Goal: Task Accomplishment & Management: Complete application form

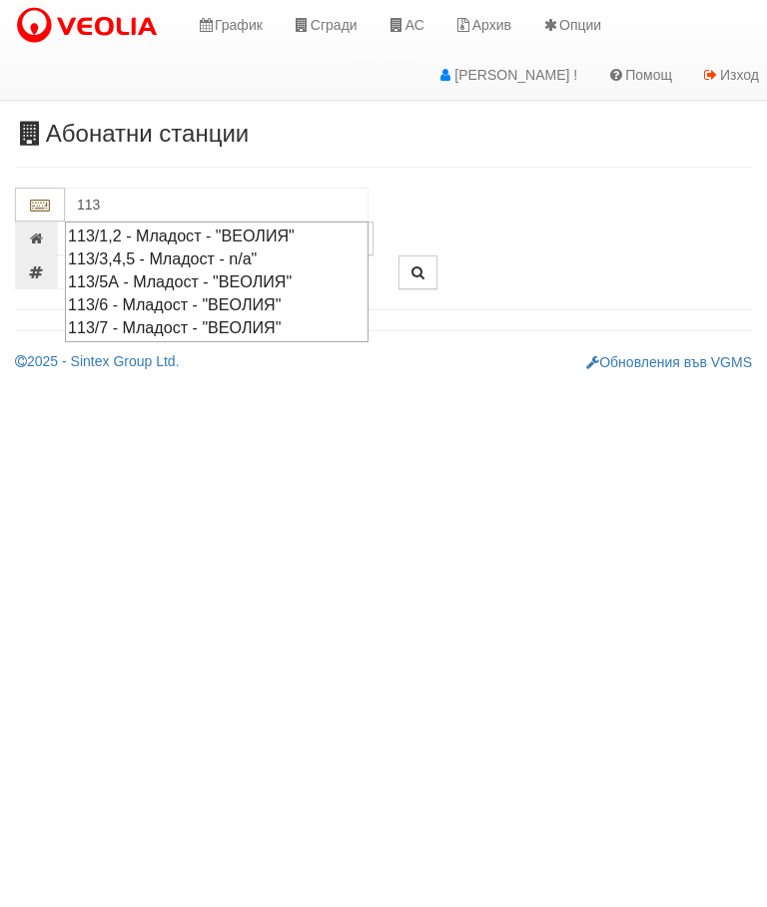
click at [151, 233] on div "113/1,2 - Младост - "ВЕОЛИЯ"" at bounding box center [216, 236] width 297 height 23
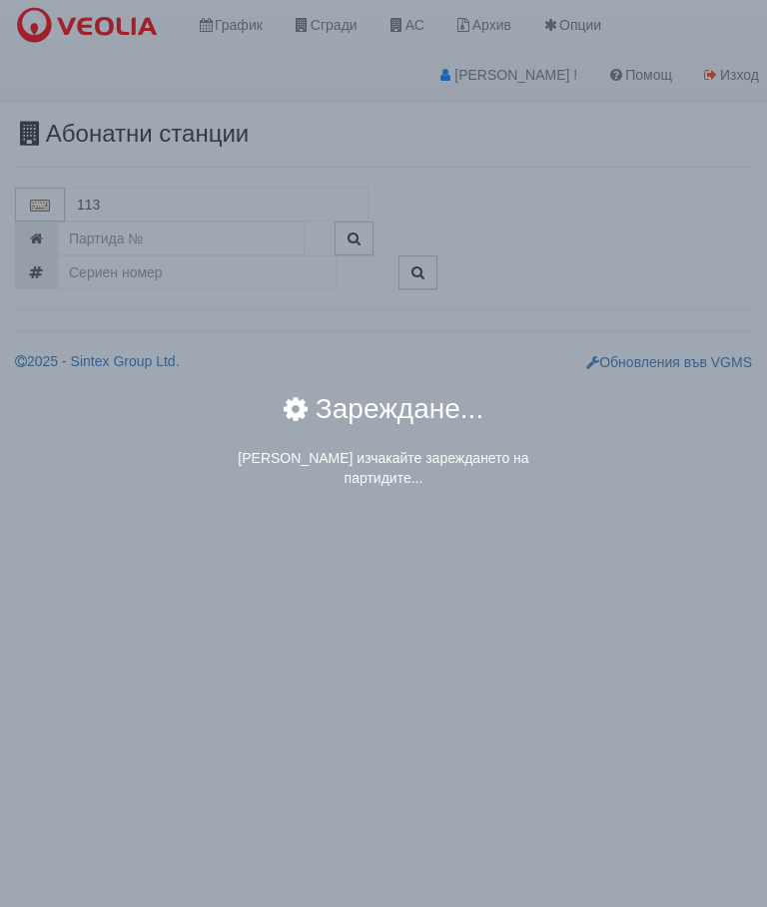
type input "113/1,2 - Младост - "ВЕОЛИЯ""
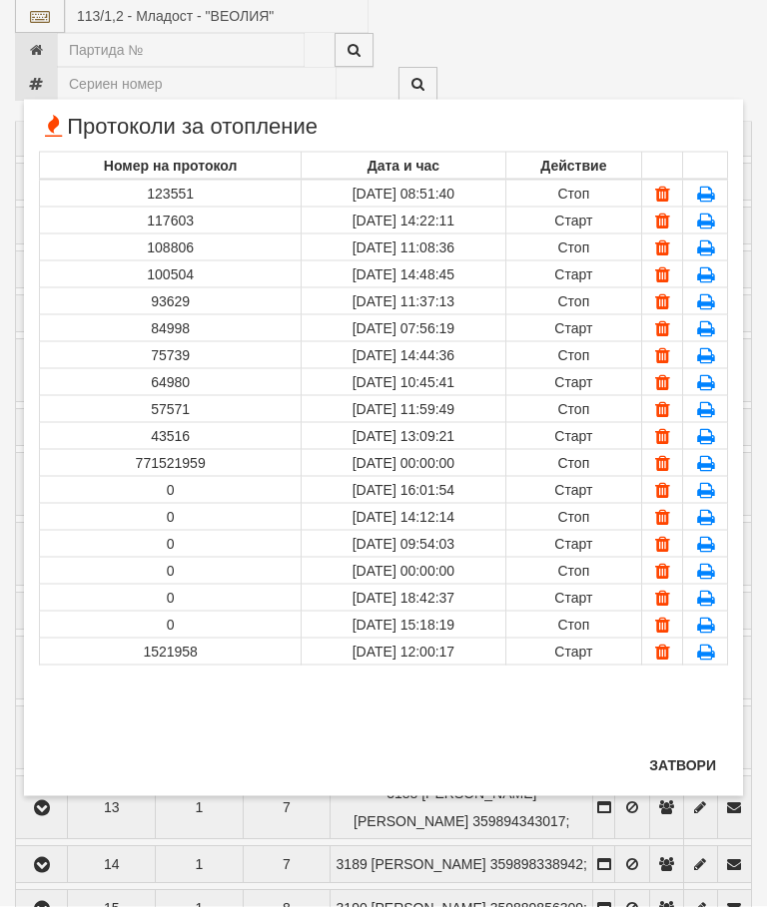
scroll to position [2543, 0]
click at [685, 765] on button "Затвори" at bounding box center [682, 766] width 91 height 32
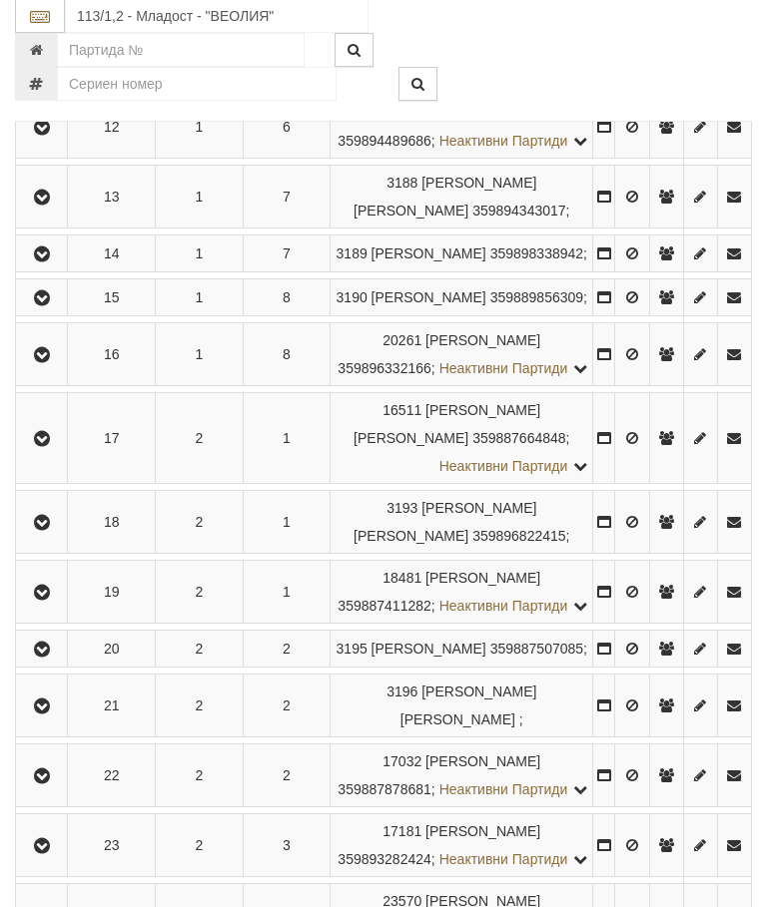
scroll to position [3153, 0]
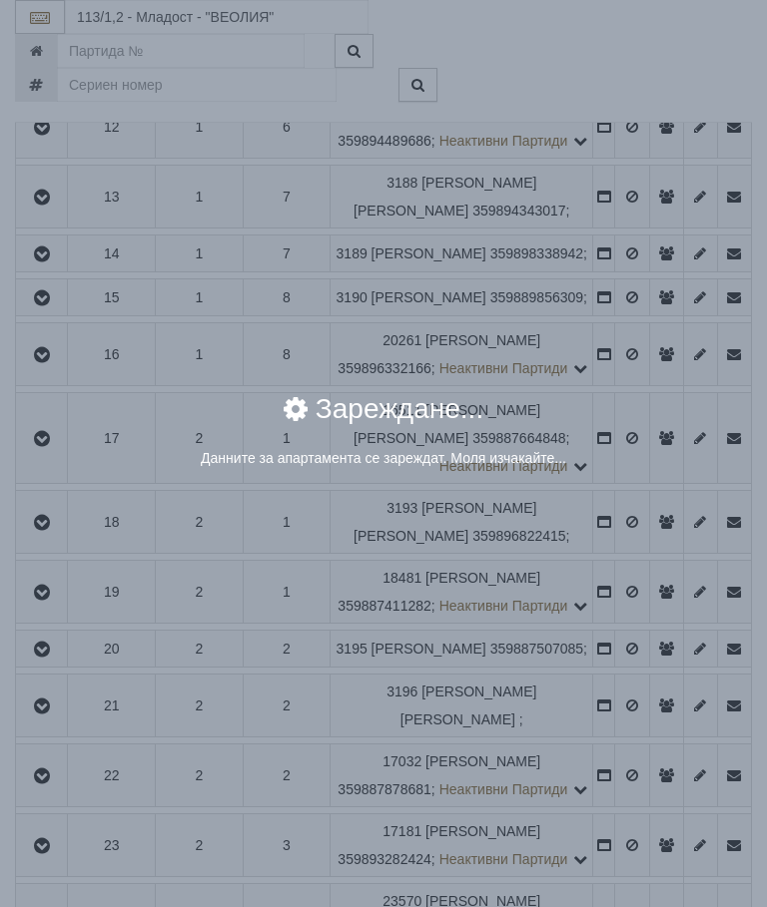
click at [630, 584] on div "× Зареждане... Данните за апартамента се зареждат. Моля изчакайте..." at bounding box center [383, 453] width 767 height 907
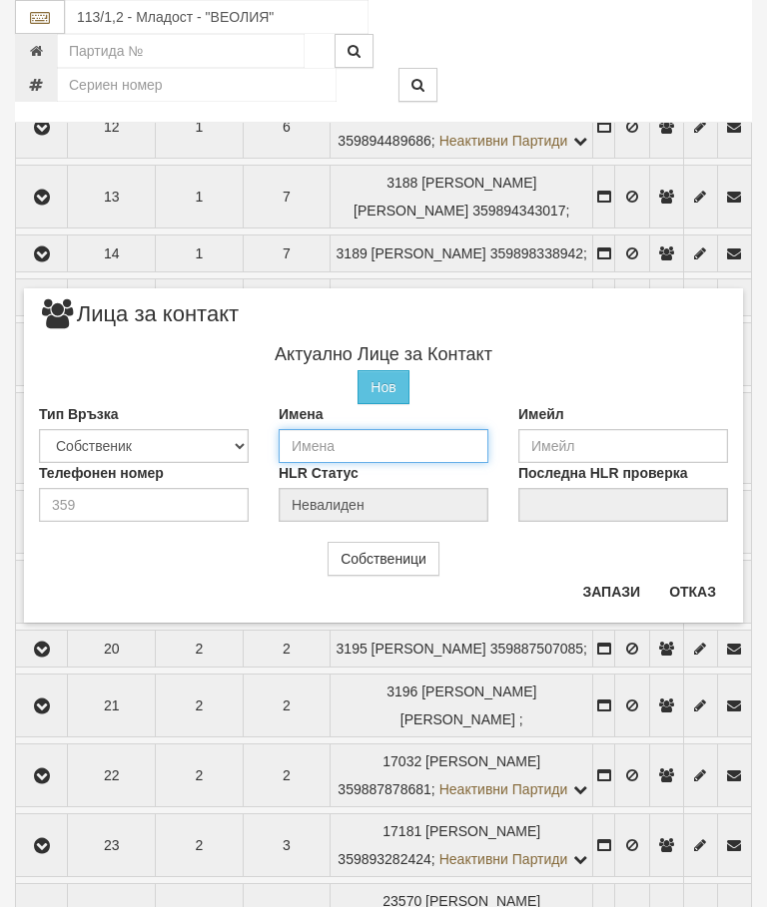
click at [317, 447] on input "text" at bounding box center [384, 446] width 210 height 34
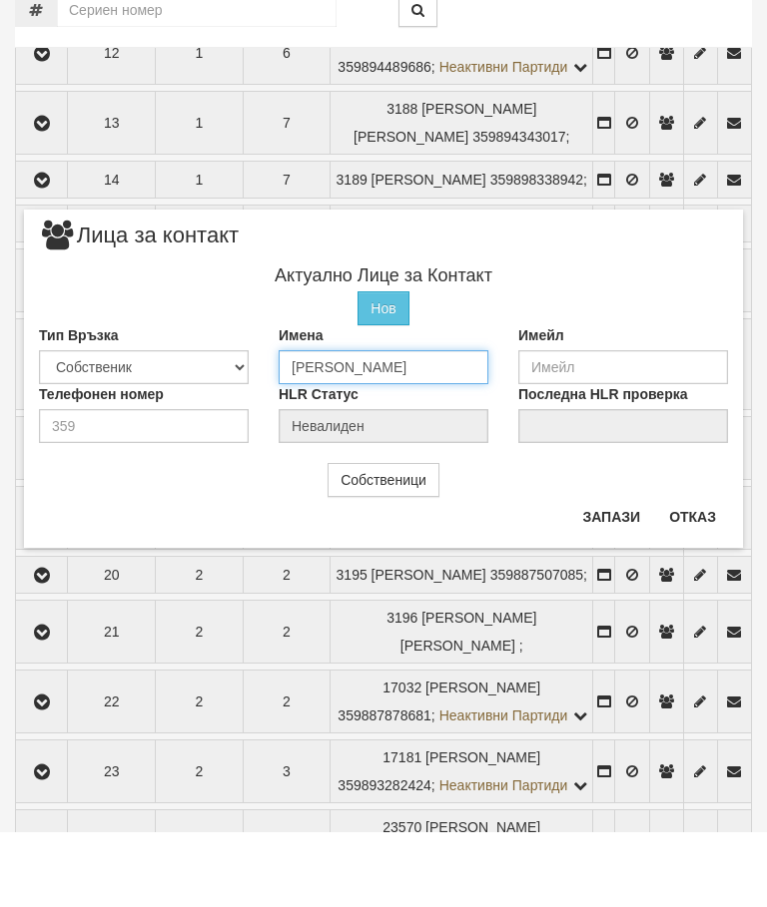
type input "[PERSON_NAME]"
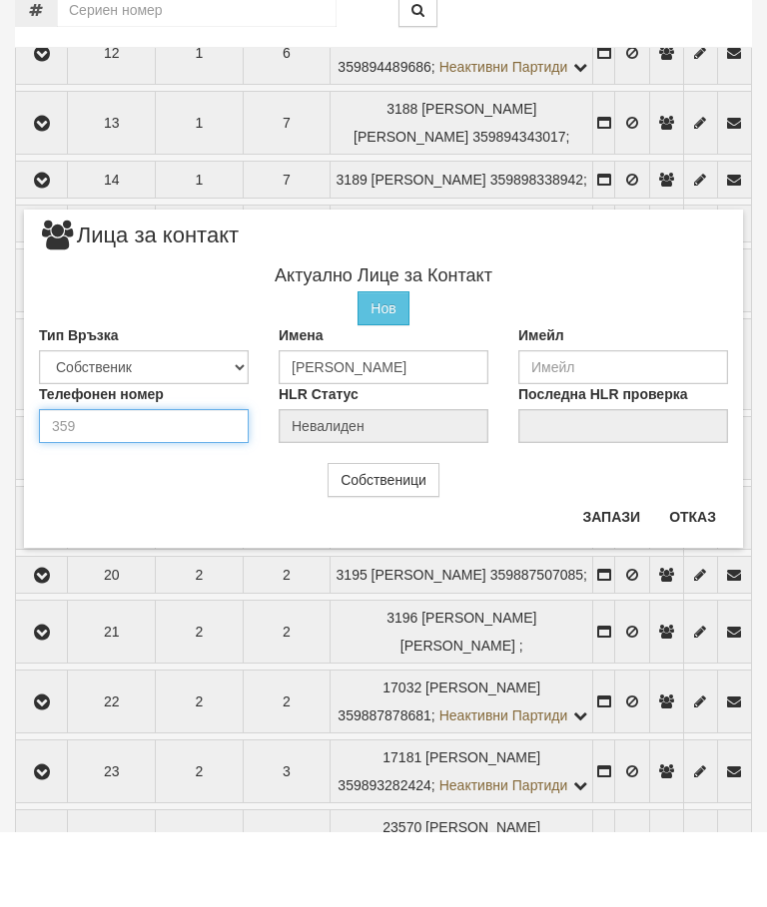
click at [105, 484] on input "number" at bounding box center [144, 501] width 210 height 34
type input "0899245256"
click at [615, 576] on button "Запази" at bounding box center [611, 592] width 82 height 32
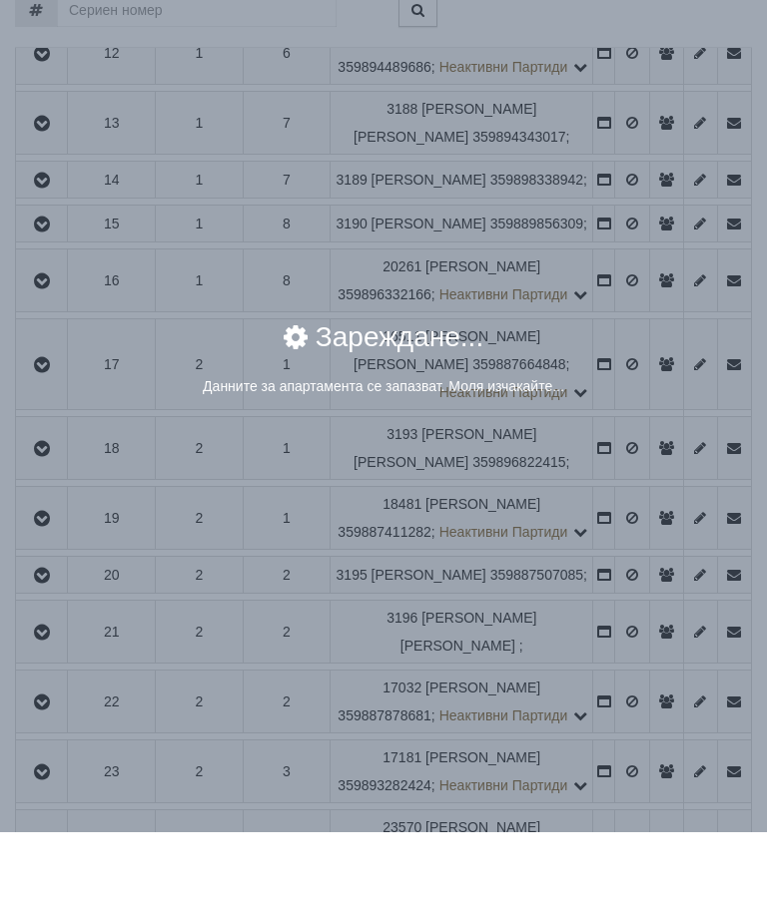
scroll to position [3228, 0]
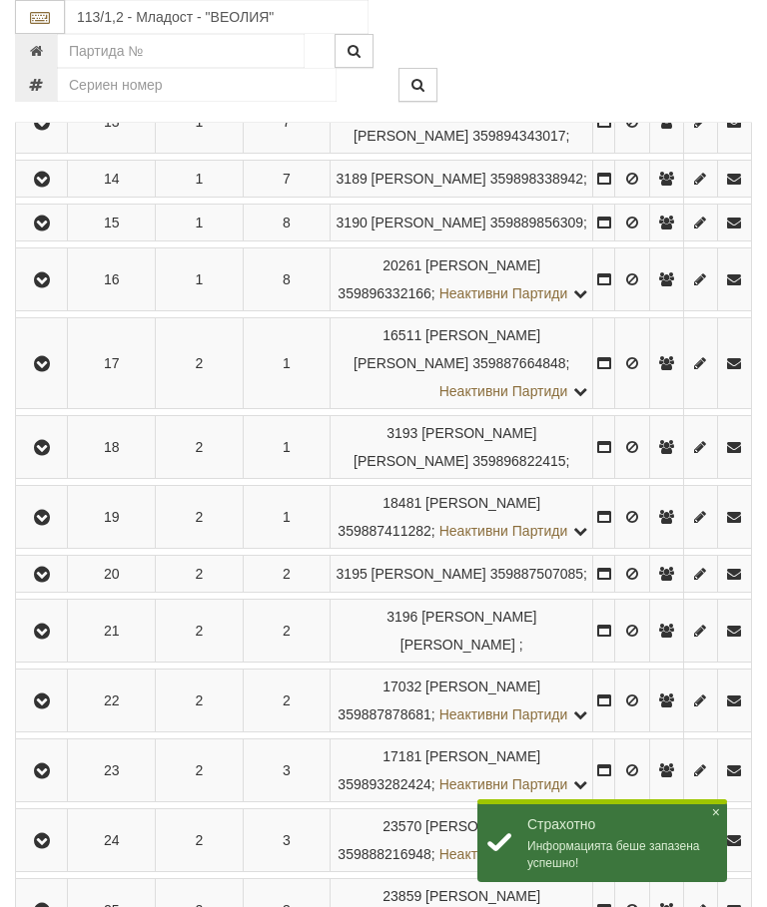
click at [44, 187] on icon "button" at bounding box center [42, 180] width 24 height 14
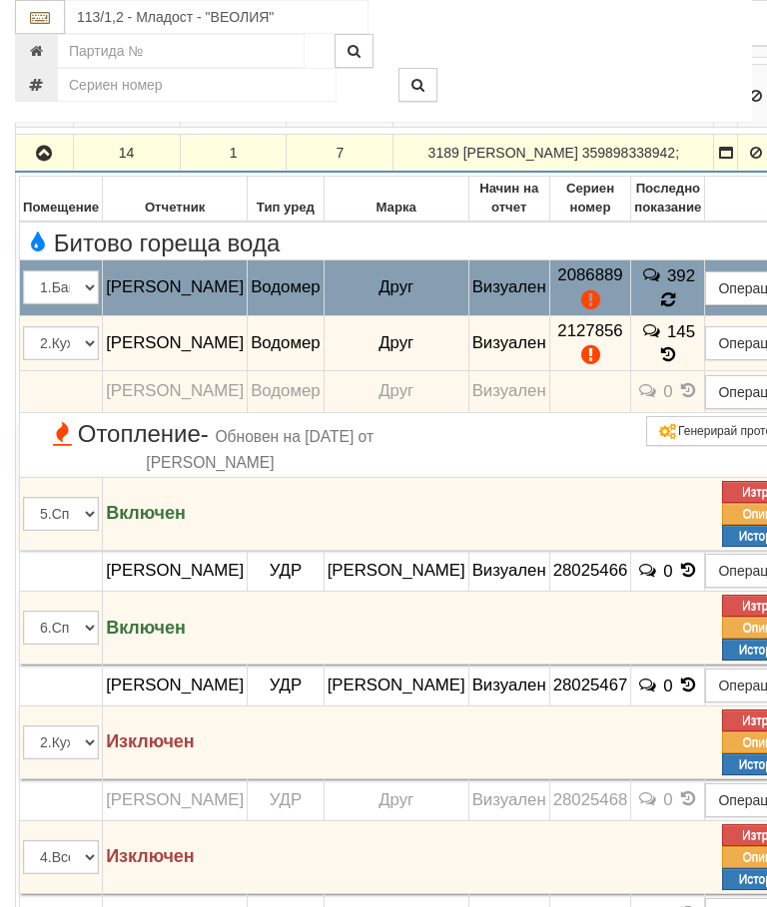
click at [660, 308] on icon at bounding box center [668, 299] width 16 height 18
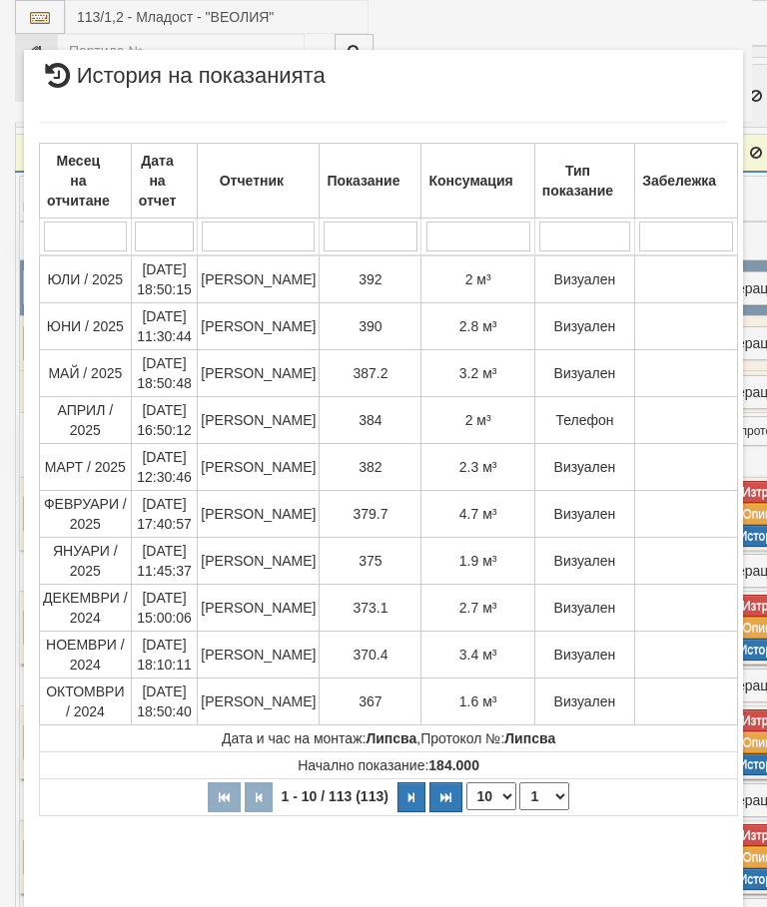
select select "10"
select select "1"
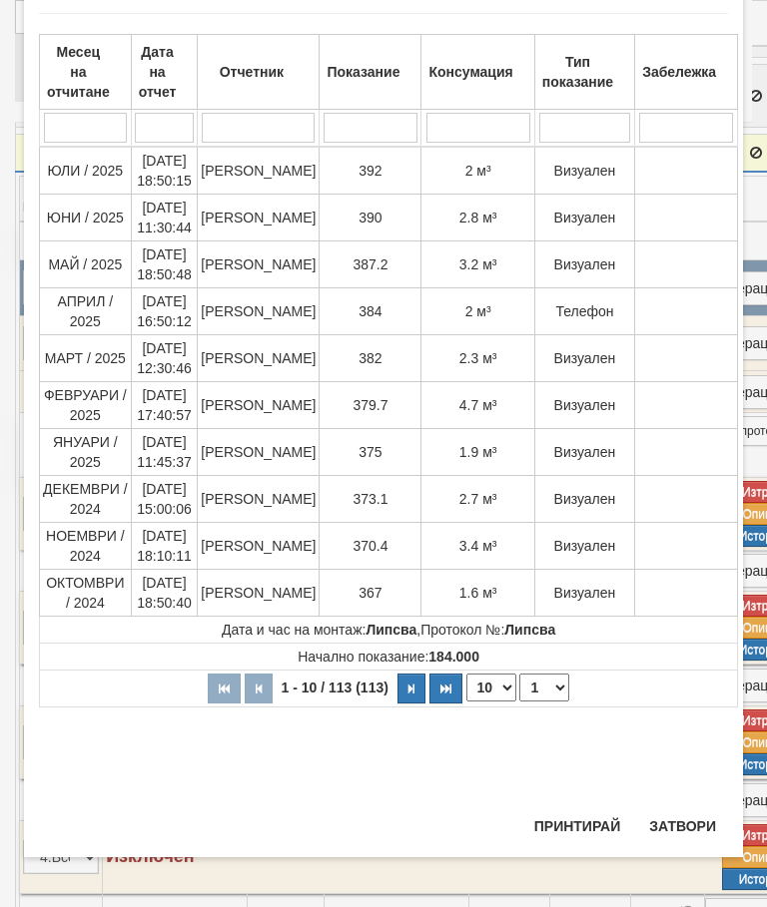
scroll to position [1491, 0]
click at [677, 826] on button "Затвори" at bounding box center [682, 827] width 91 height 32
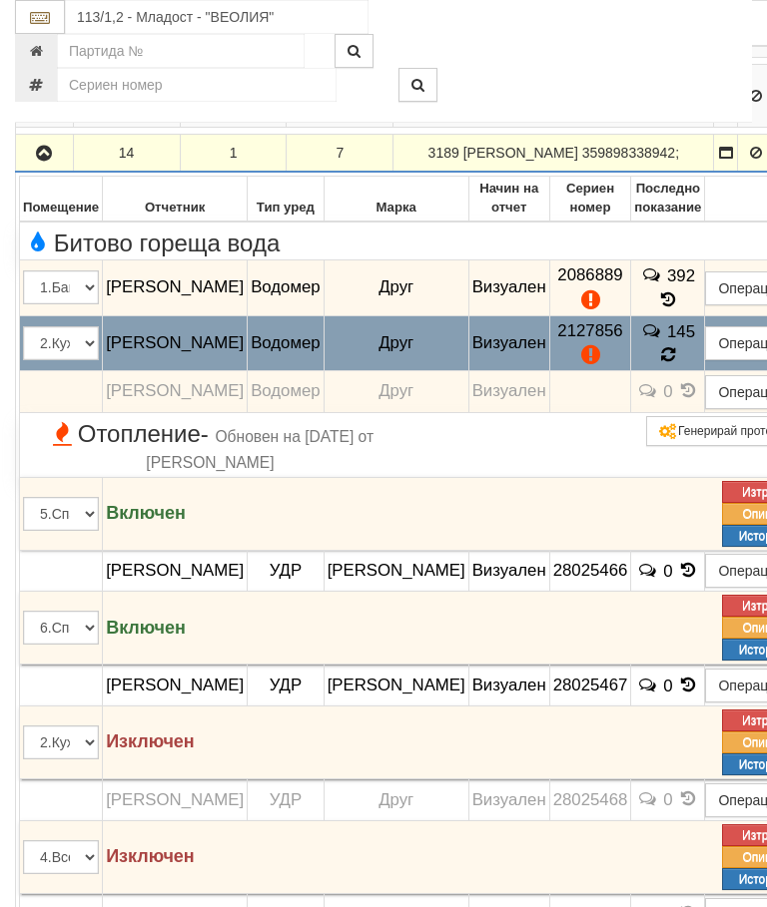
click at [661, 363] on icon at bounding box center [668, 354] width 14 height 17
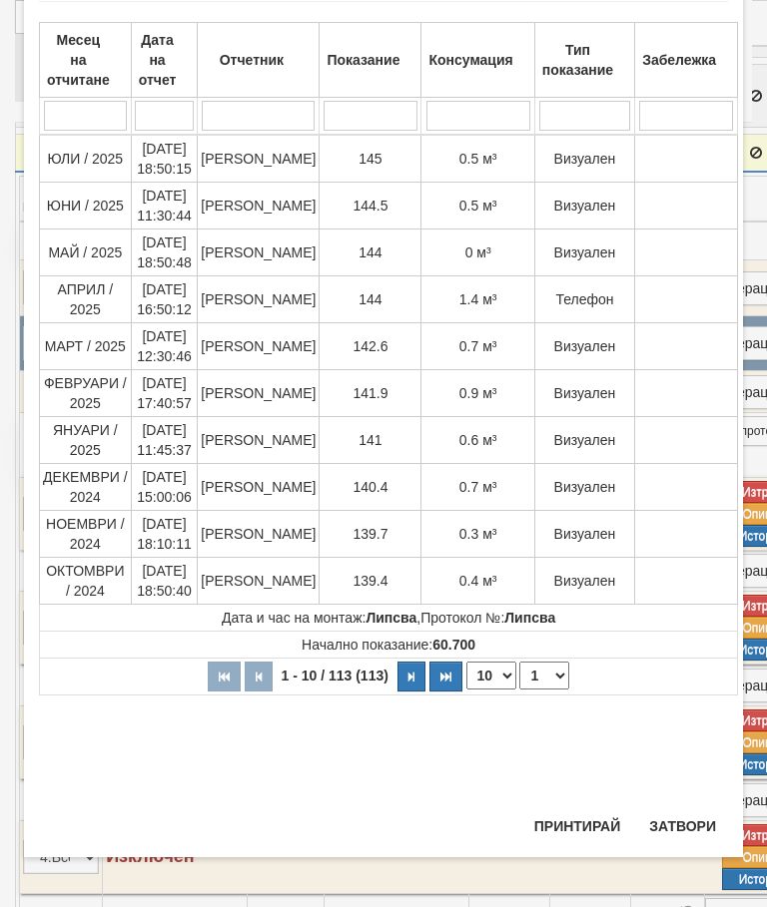
scroll to position [1272, 0]
click at [692, 827] on button "Затвори" at bounding box center [682, 827] width 91 height 32
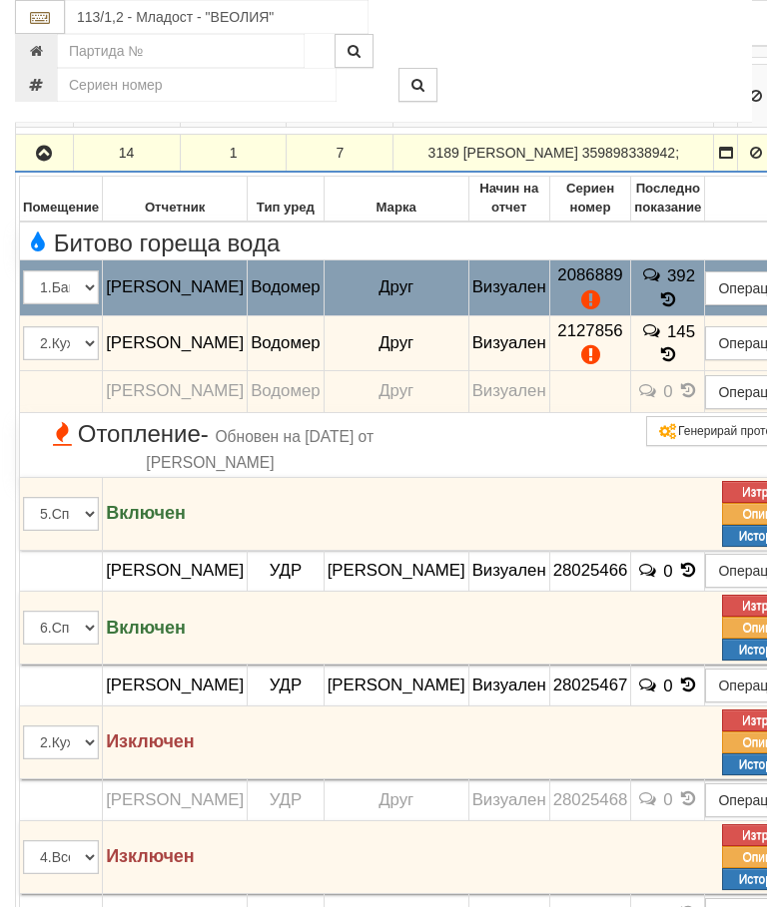
click at [0, 0] on button "Редакция / Протокол" at bounding box center [0, 0] width 0 height 0
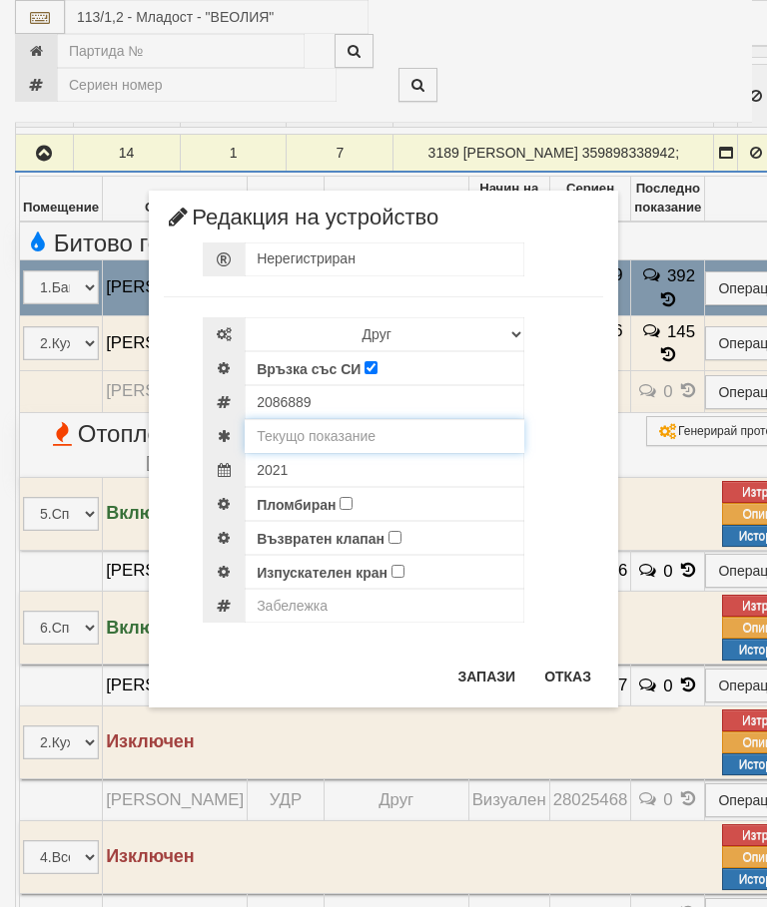
click at [336, 439] on input "text" at bounding box center [385, 436] width 280 height 34
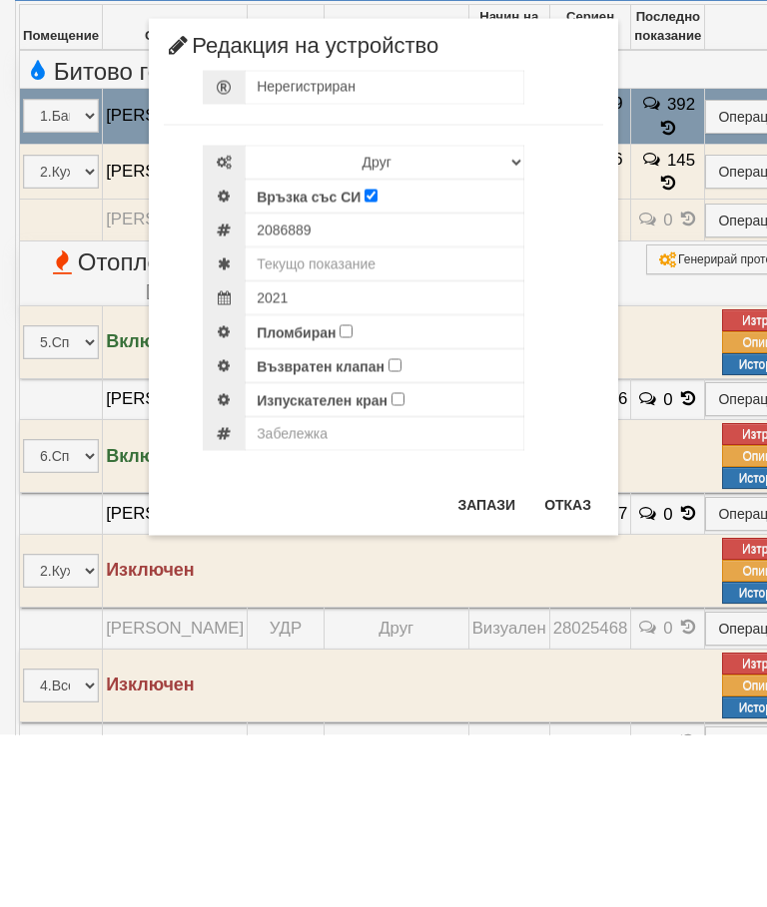
click at [569, 661] on button "Отказ" at bounding box center [567, 677] width 71 height 32
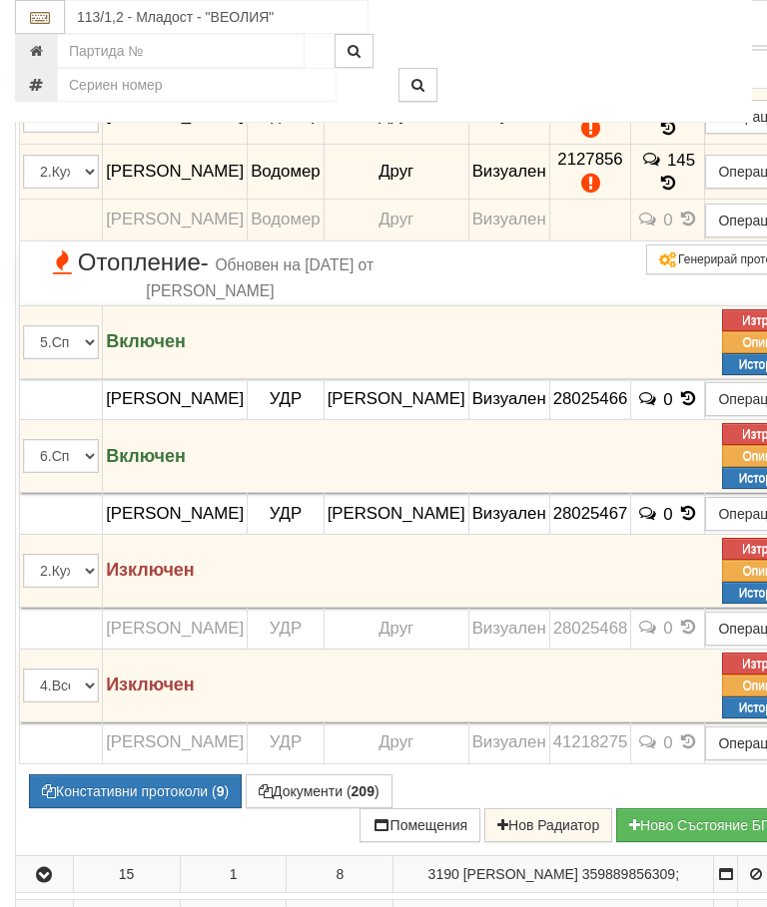
click at [0, 0] on button "Редакция / Протокол" at bounding box center [0, 0] width 0 height 0
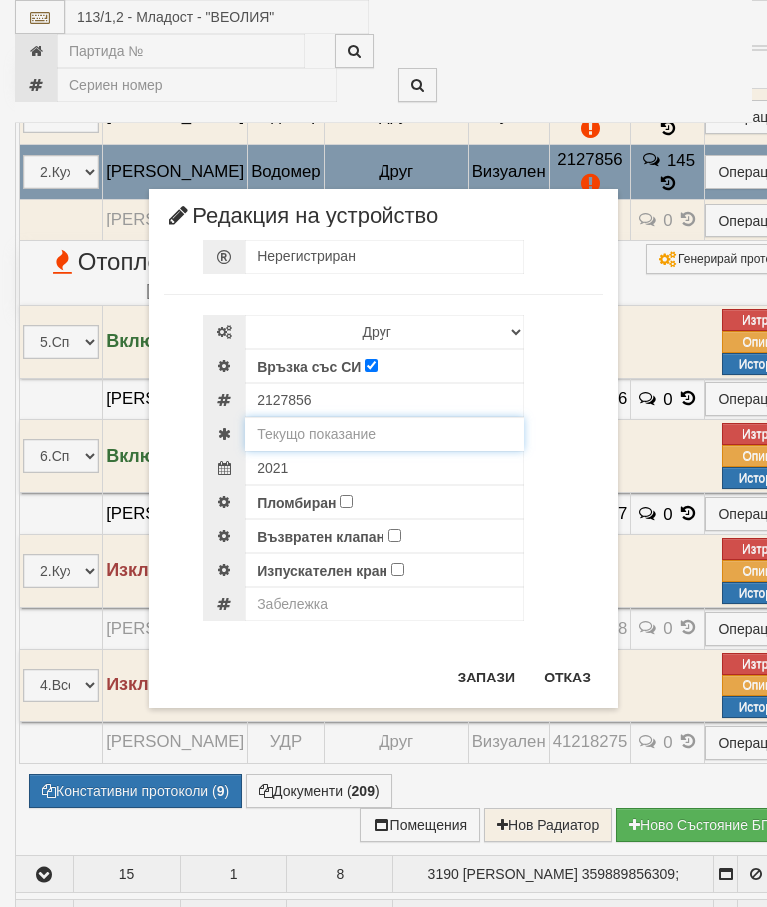
click at [351, 429] on input "text" at bounding box center [385, 434] width 280 height 34
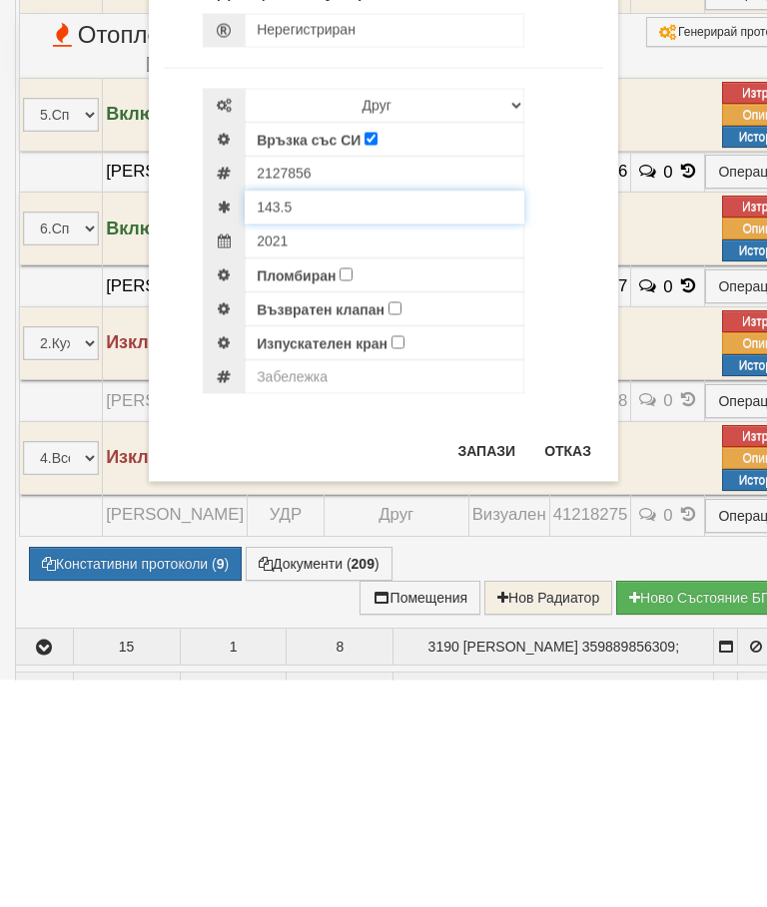
type input "143.5"
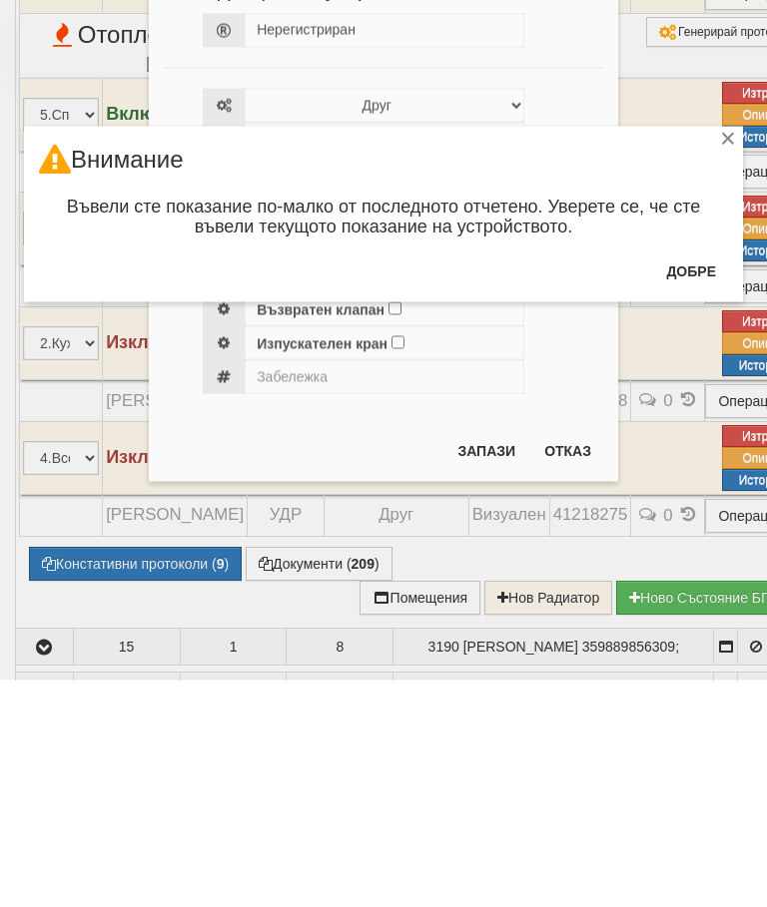
scroll to position [3628, 0]
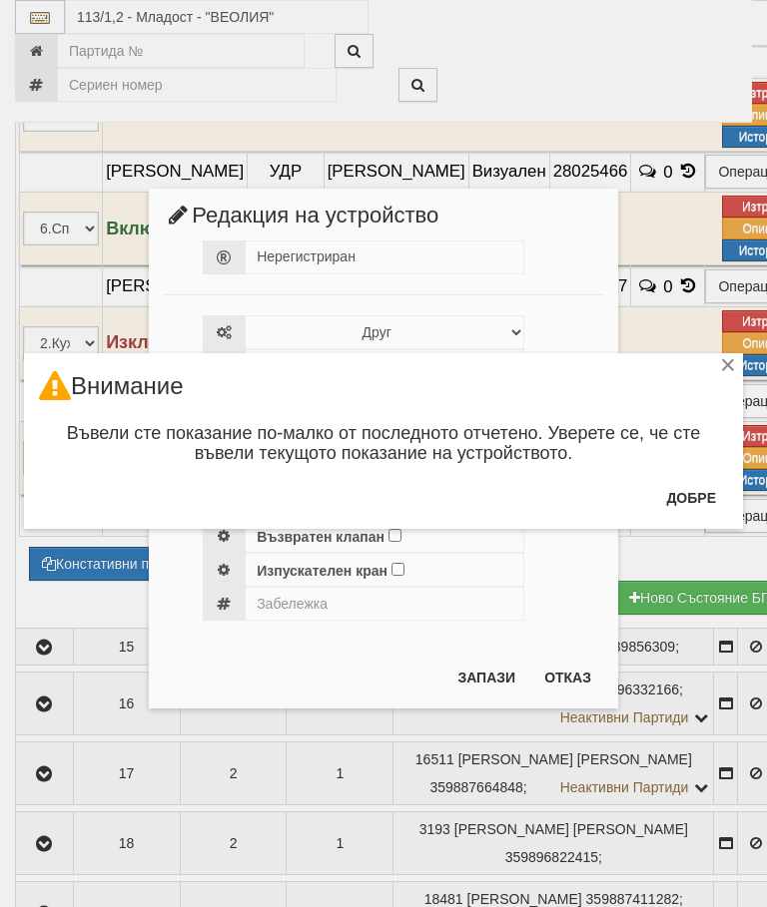
click at [698, 496] on button "Добре" at bounding box center [691, 498] width 74 height 32
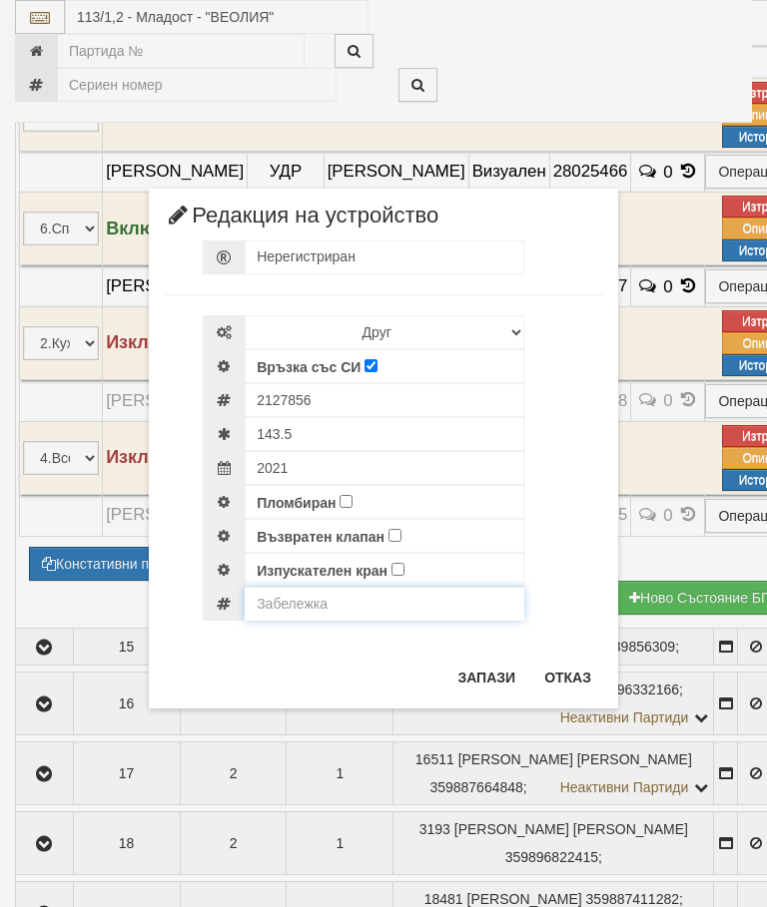
click at [289, 606] on input "text" at bounding box center [385, 604] width 280 height 34
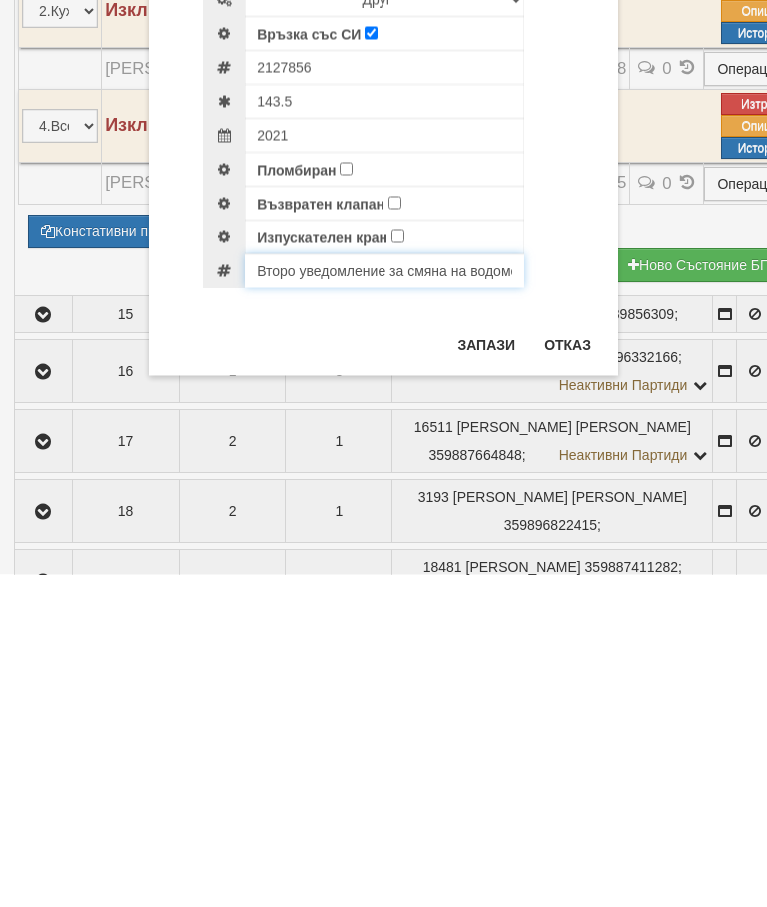
type input "Второ уведомление за смяна на водомера .Липсва пл. Пломба на холендъра заявка з…"
click at [478, 662] on button "Запази" at bounding box center [486, 678] width 82 height 32
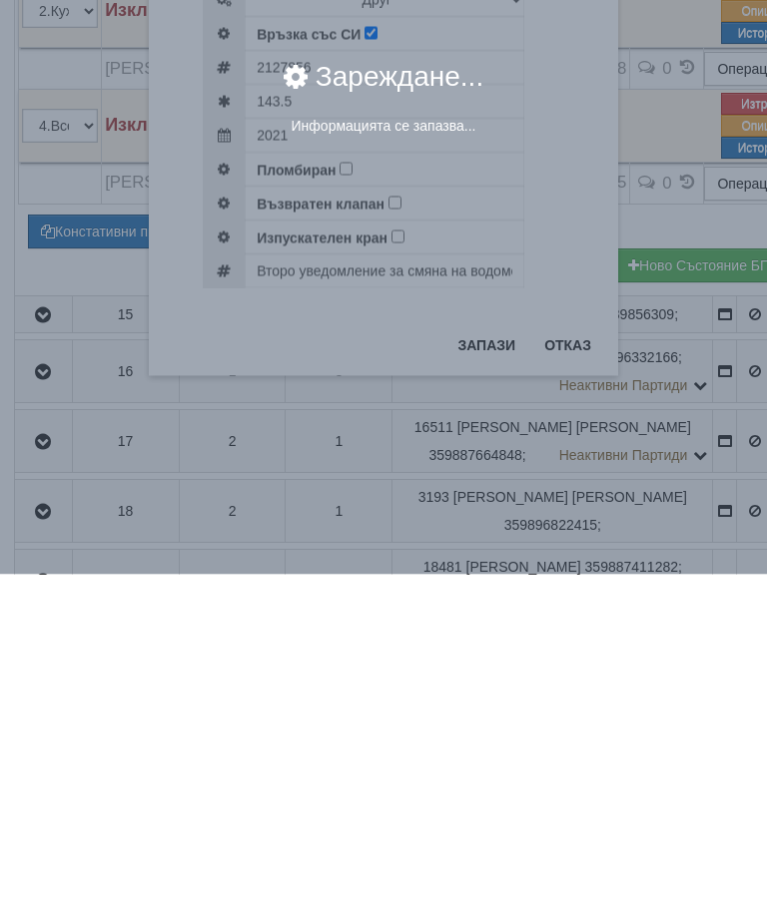
scroll to position [3960, 2]
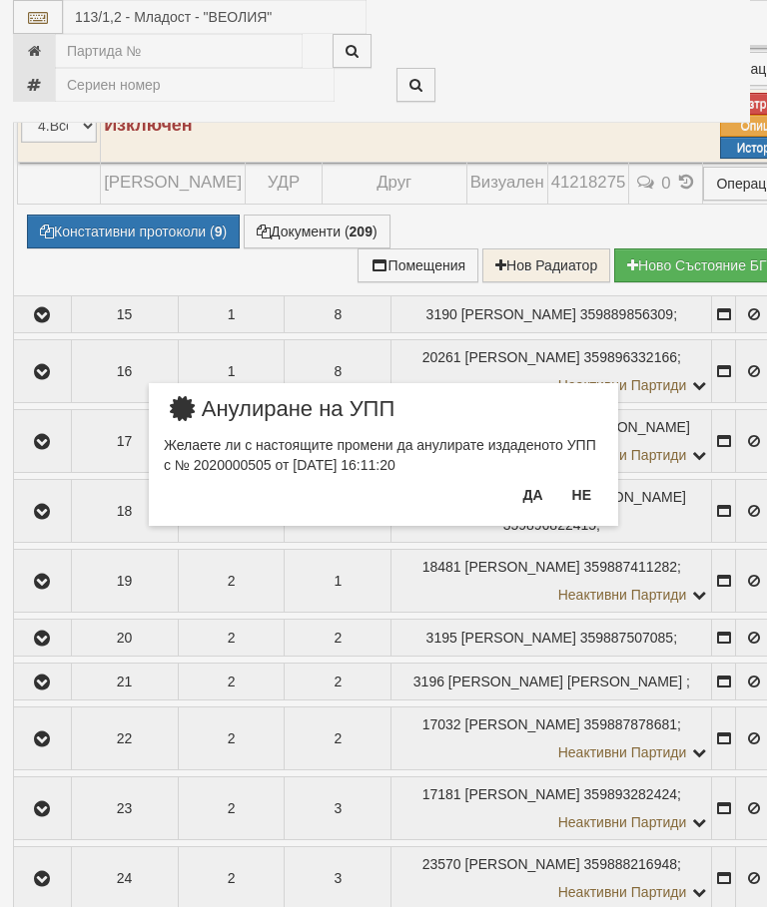
click at [592, 493] on button "Не" at bounding box center [581, 495] width 43 height 32
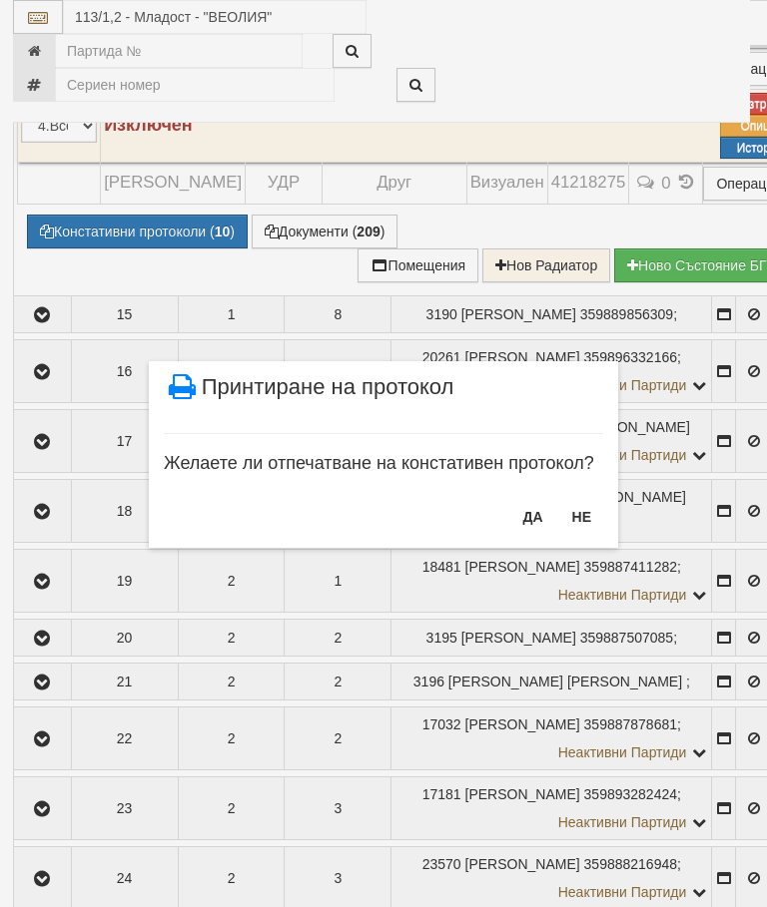
click at [583, 517] on button "НЕ" at bounding box center [581, 517] width 43 height 32
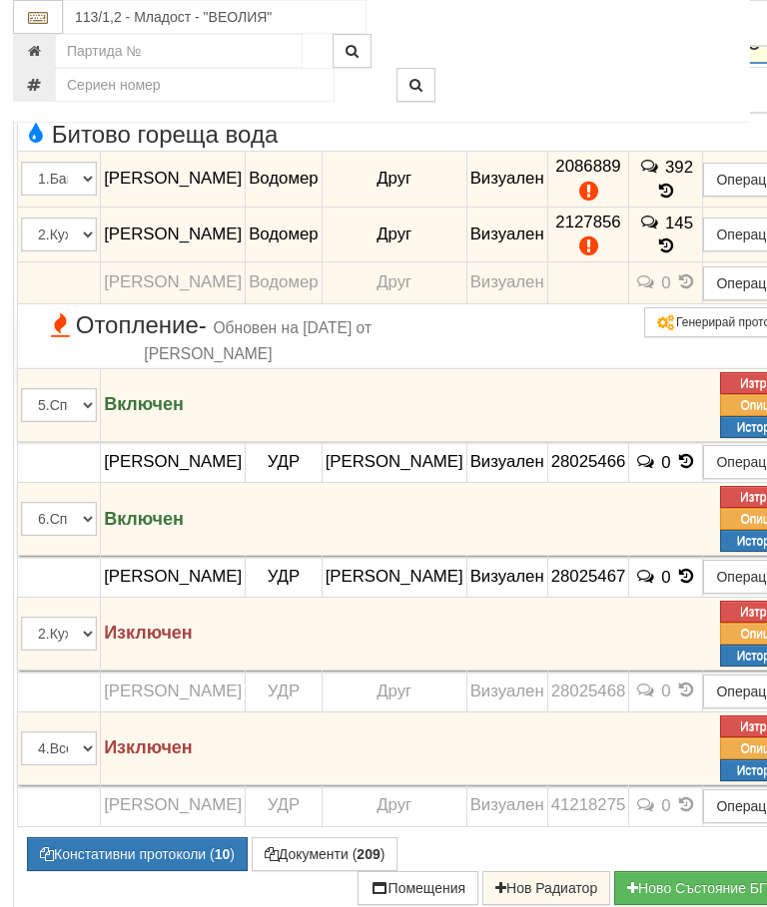
scroll to position [3336, 1]
click at [49, 53] on icon "button" at bounding box center [43, 46] width 24 height 14
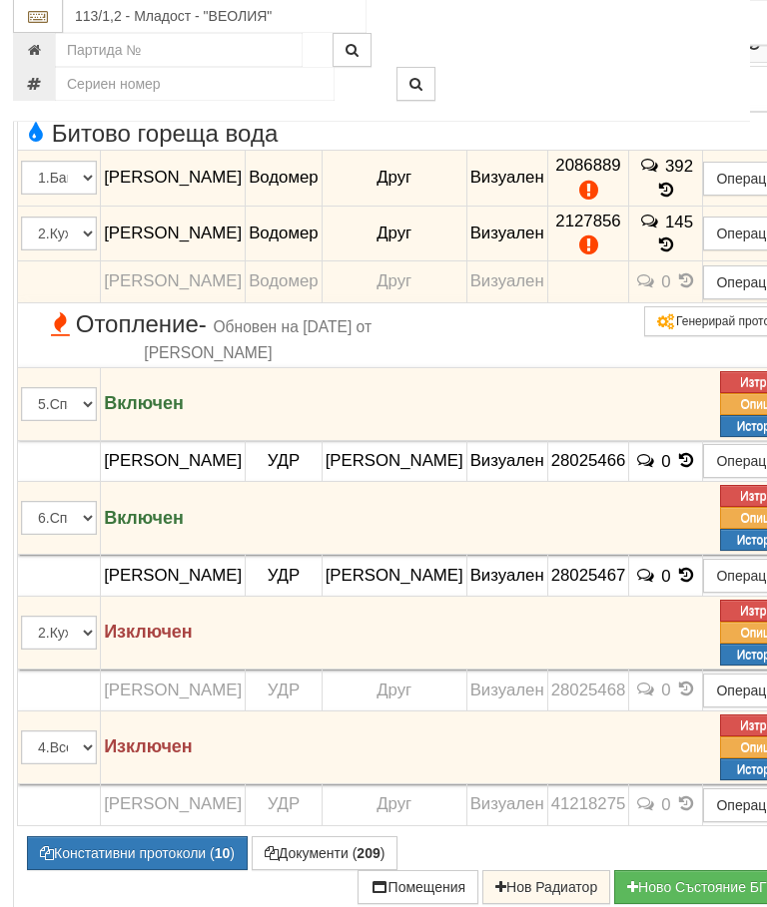
scroll to position [3337, 2]
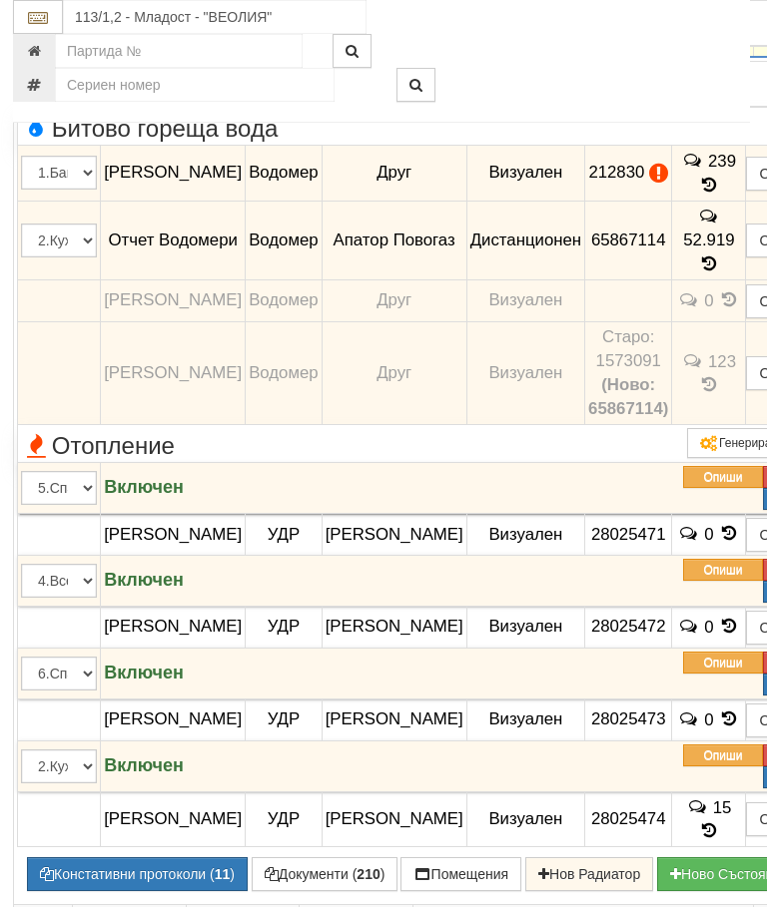
scroll to position [3229, 2]
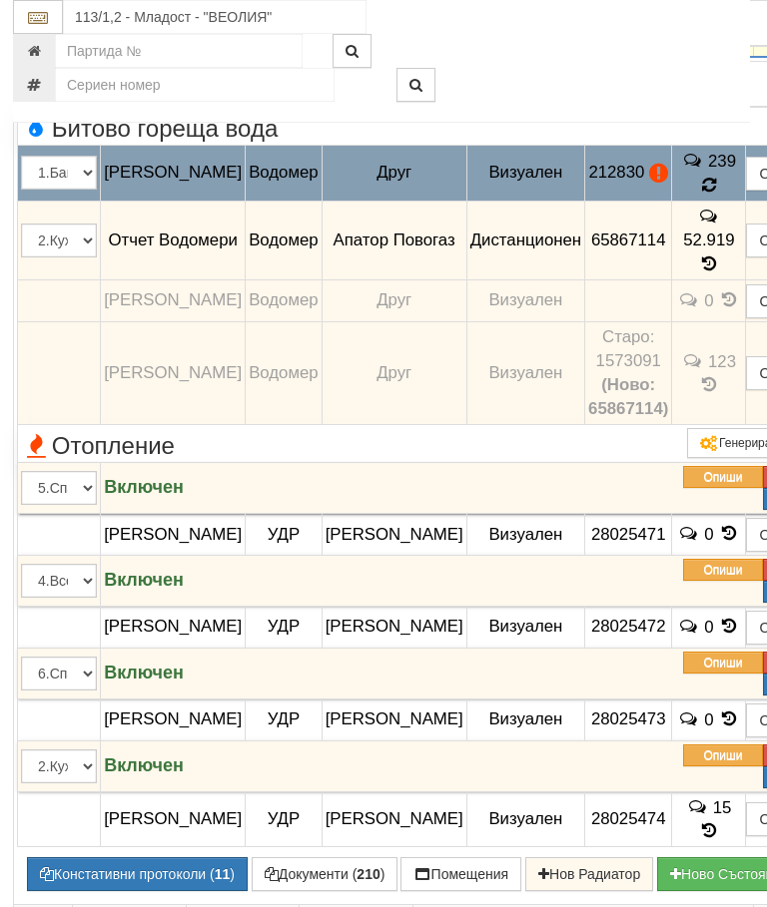
click at [709, 194] on icon at bounding box center [709, 185] width 14 height 17
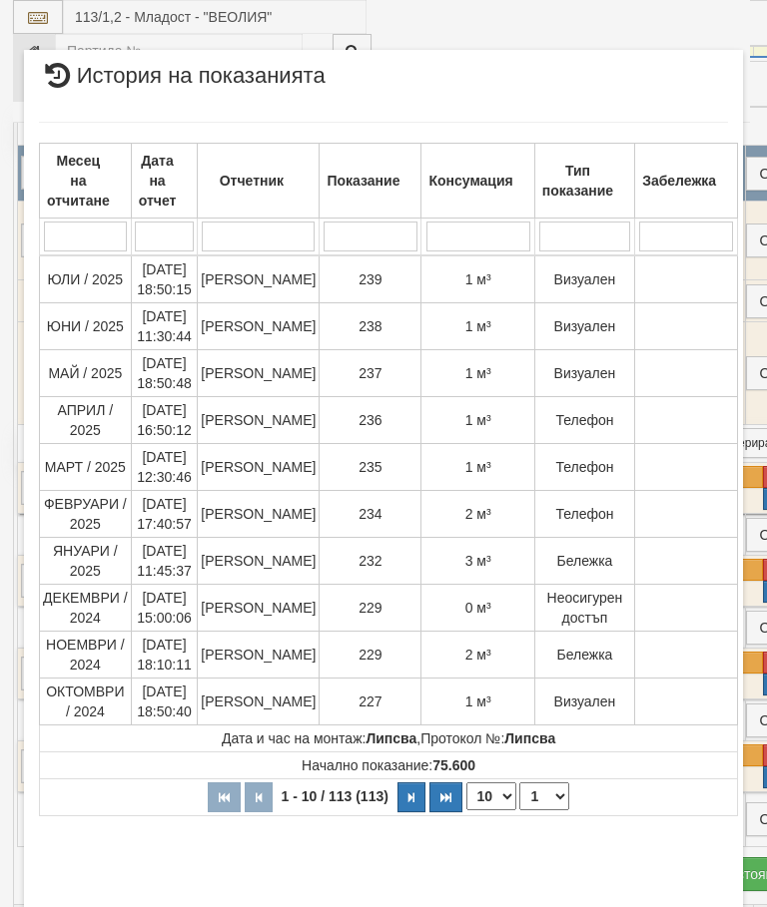
select select "10"
select select "1"
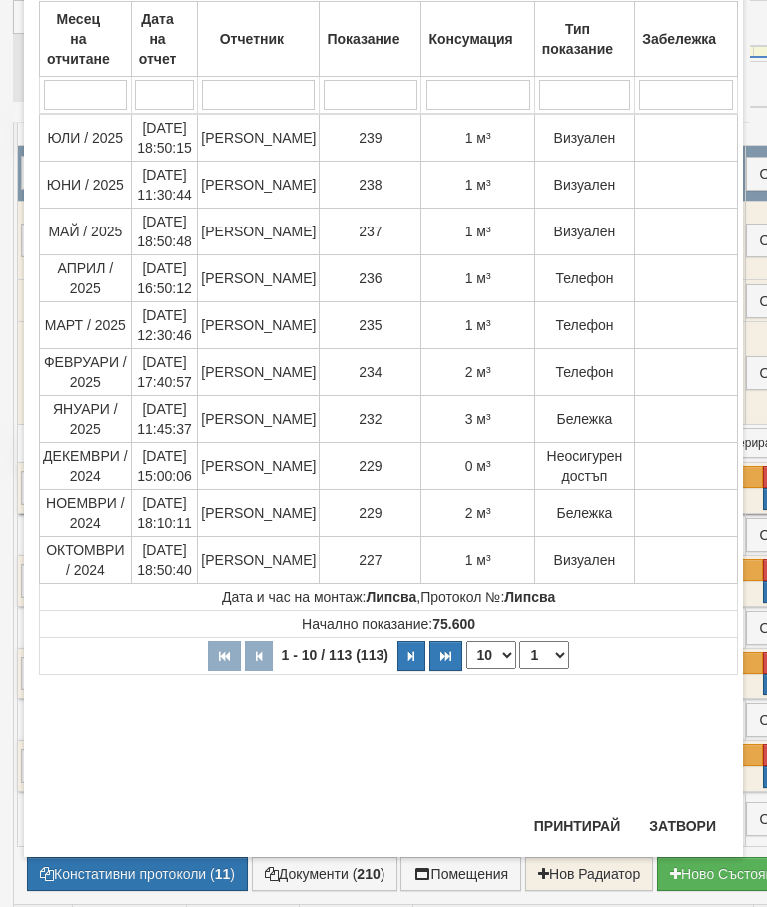
scroll to position [848, 0]
click at [673, 816] on button "Затвори" at bounding box center [682, 827] width 91 height 32
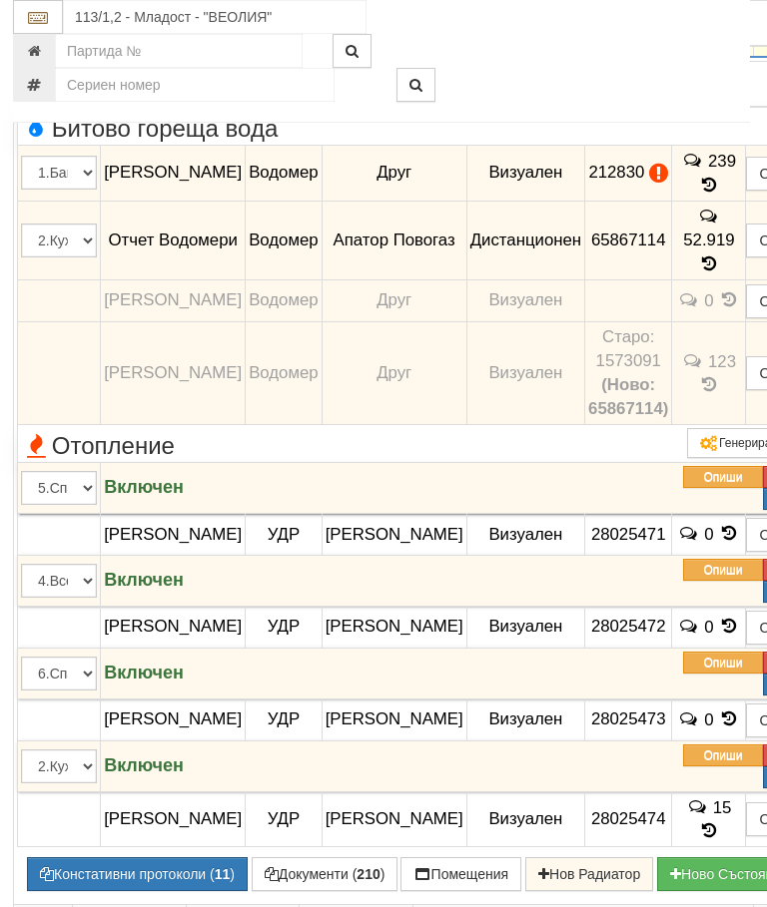
click at [0, 0] on button "Редакция / Протокол" at bounding box center [0, 0] width 0 height 0
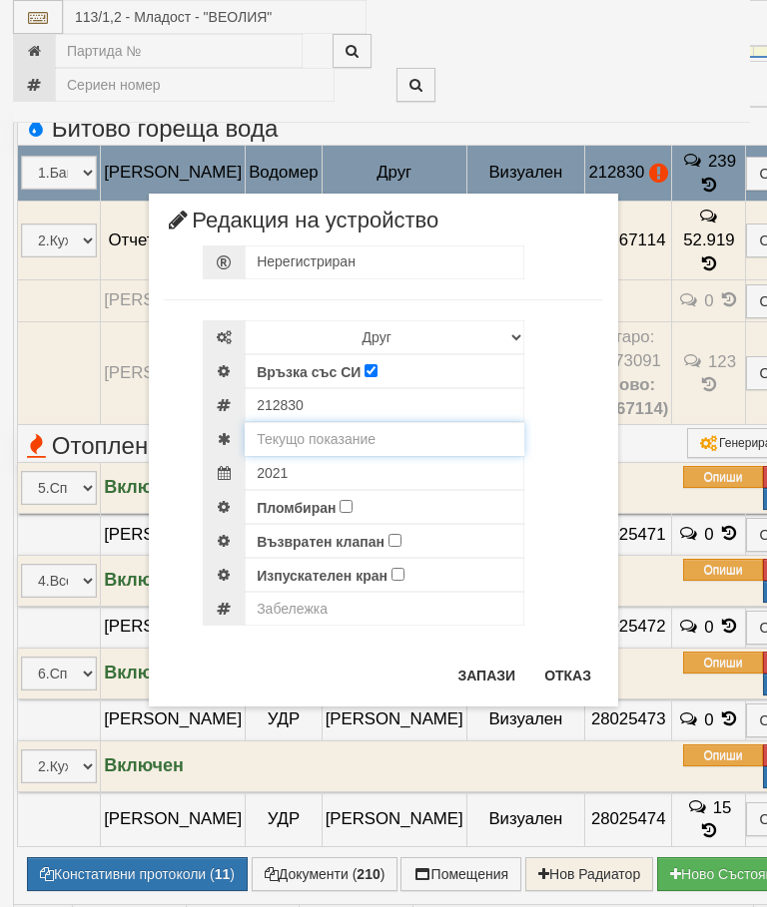
click at [377, 425] on input "text" at bounding box center [385, 439] width 280 height 34
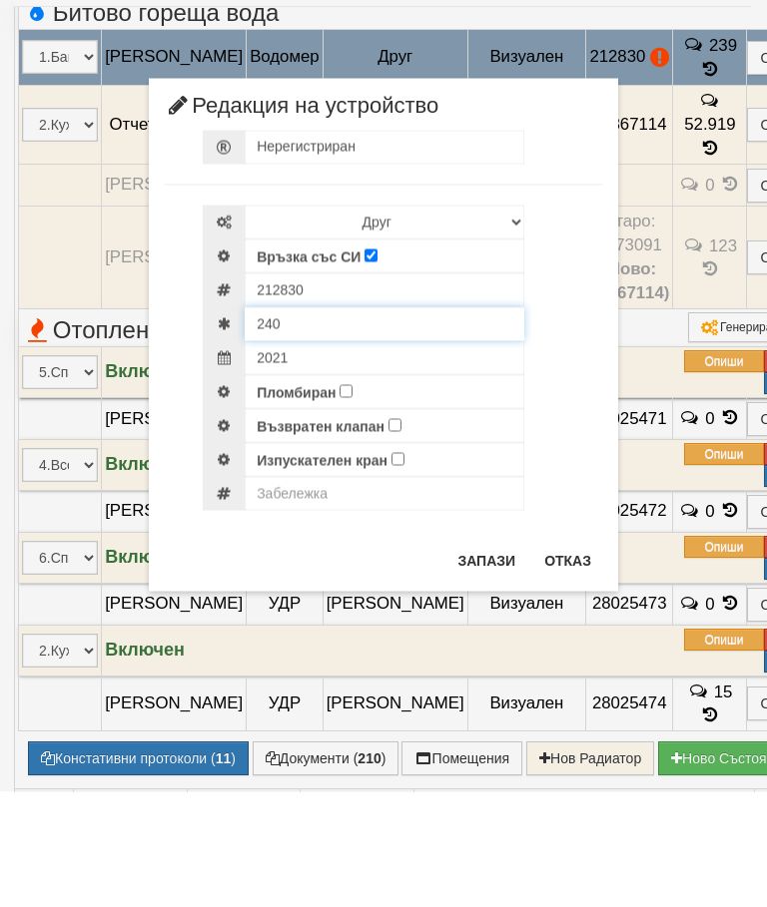
type input "240"
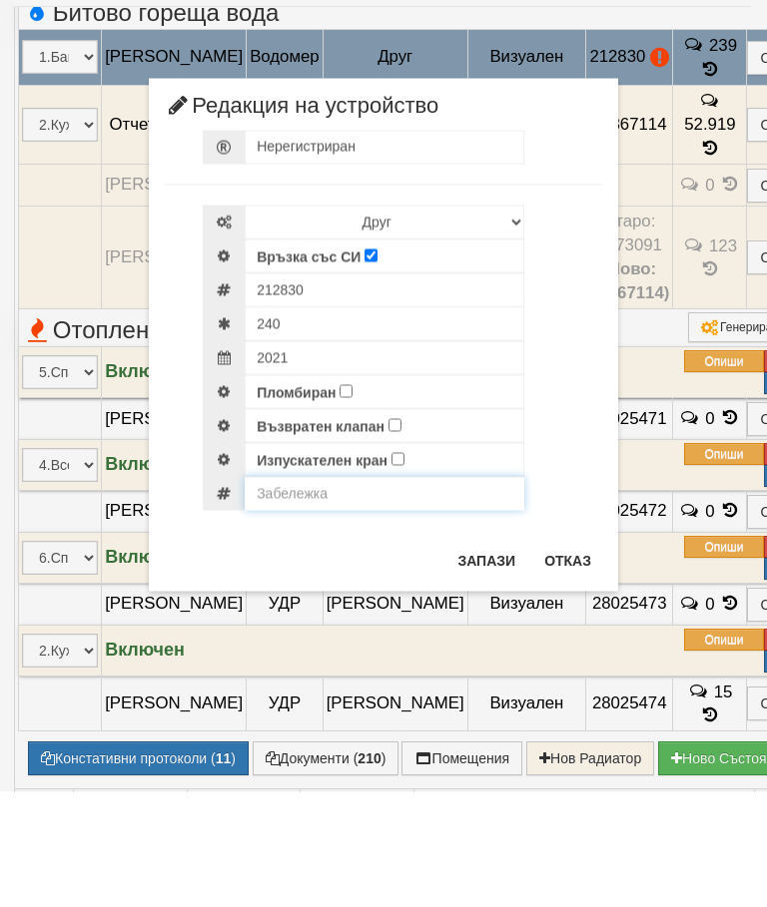
click at [314, 592] on input "text" at bounding box center [385, 609] width 280 height 34
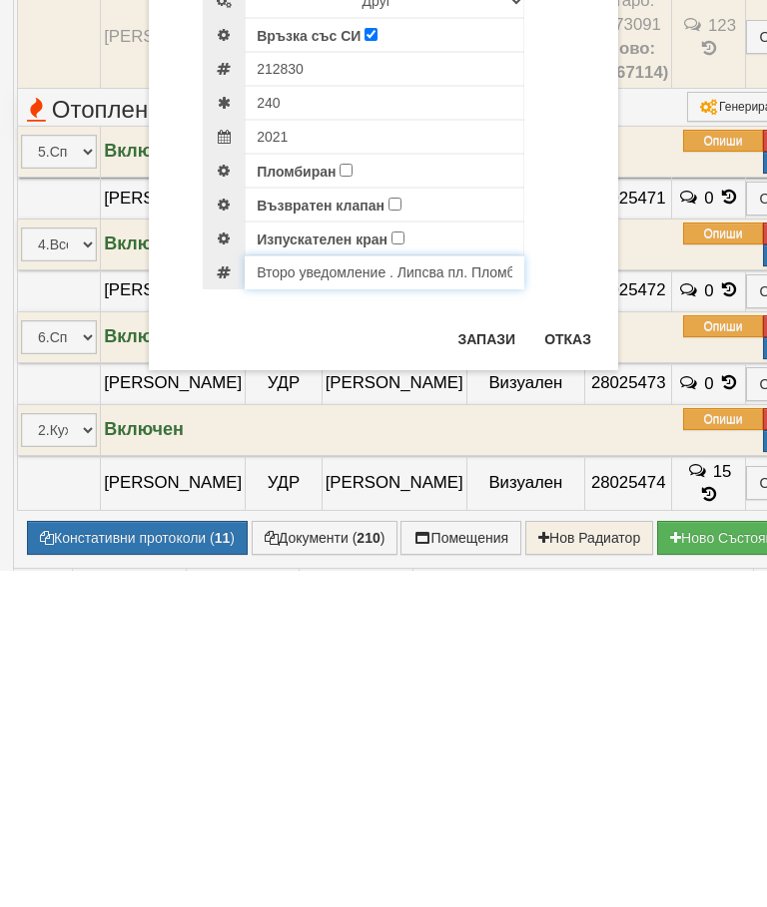
type input "Второ уведомление . Липсва пл. Пломба на холендъра. . Замъглен водомер не се ви…"
click at [485, 660] on button "Запази" at bounding box center [486, 676] width 82 height 32
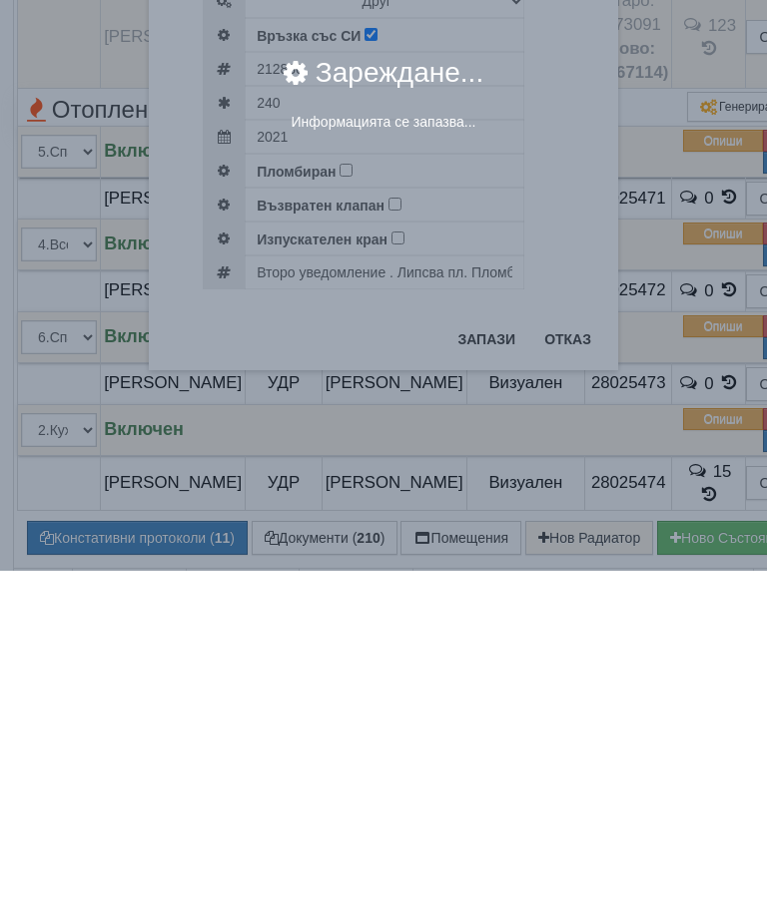
scroll to position [3566, 3]
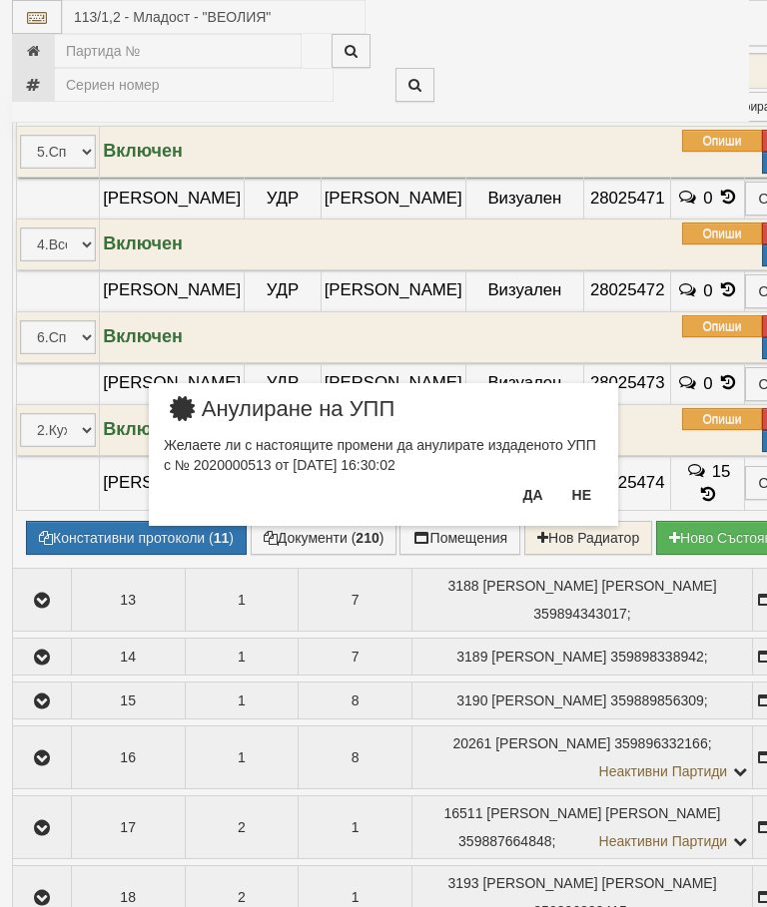
click at [576, 501] on button "Не" at bounding box center [581, 495] width 43 height 32
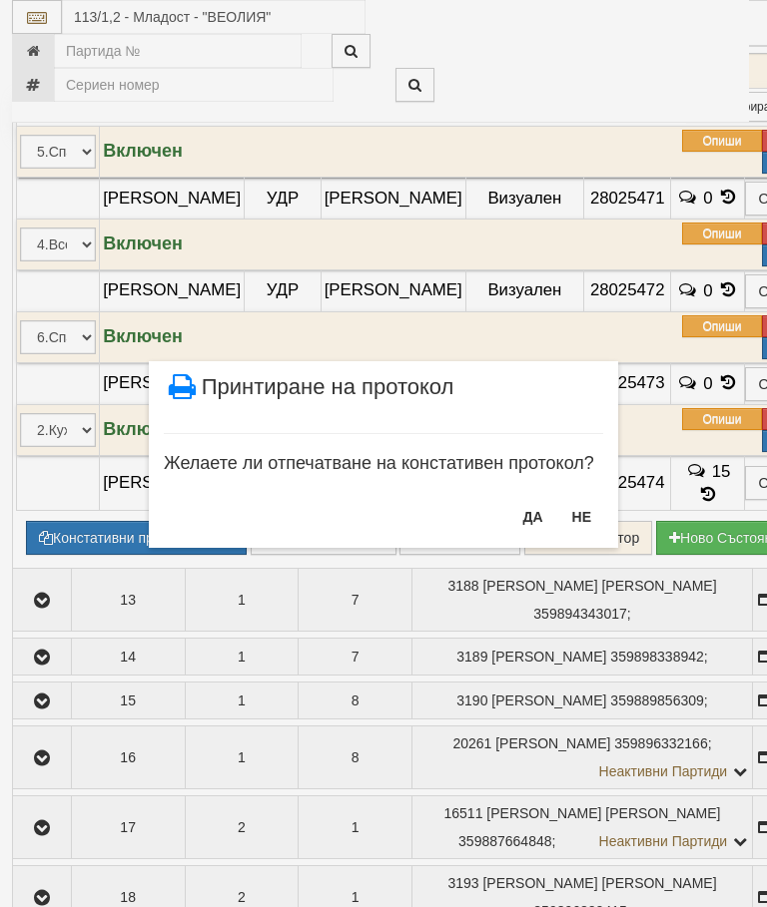
click at [586, 513] on button "НЕ" at bounding box center [581, 517] width 43 height 32
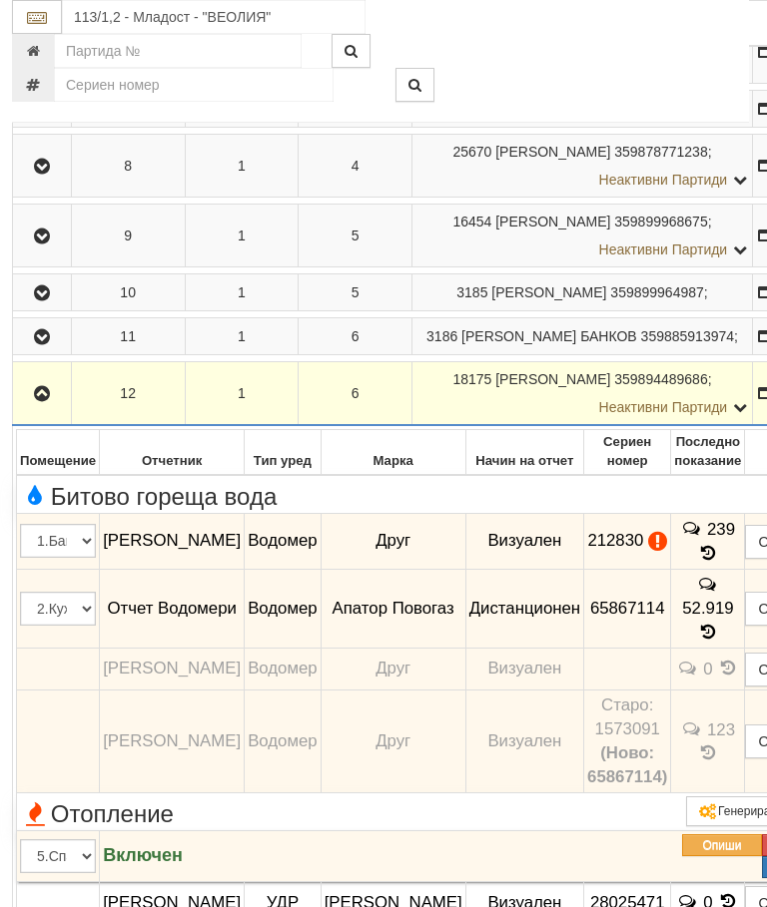
click at [34, 401] on icon "button" at bounding box center [43, 394] width 24 height 14
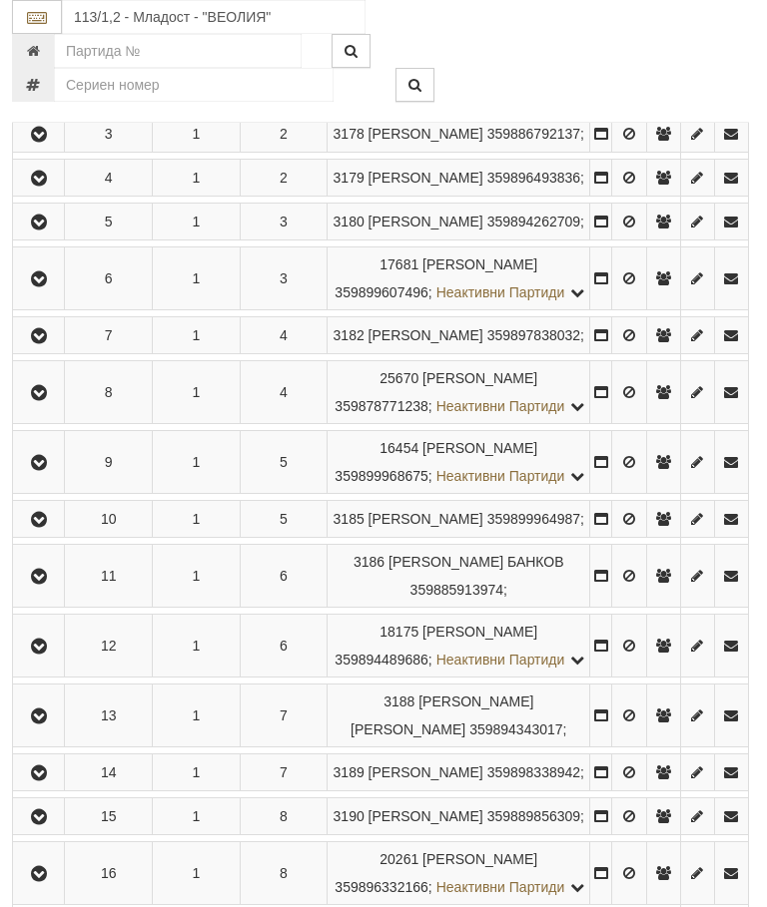
scroll to position [2631, 3]
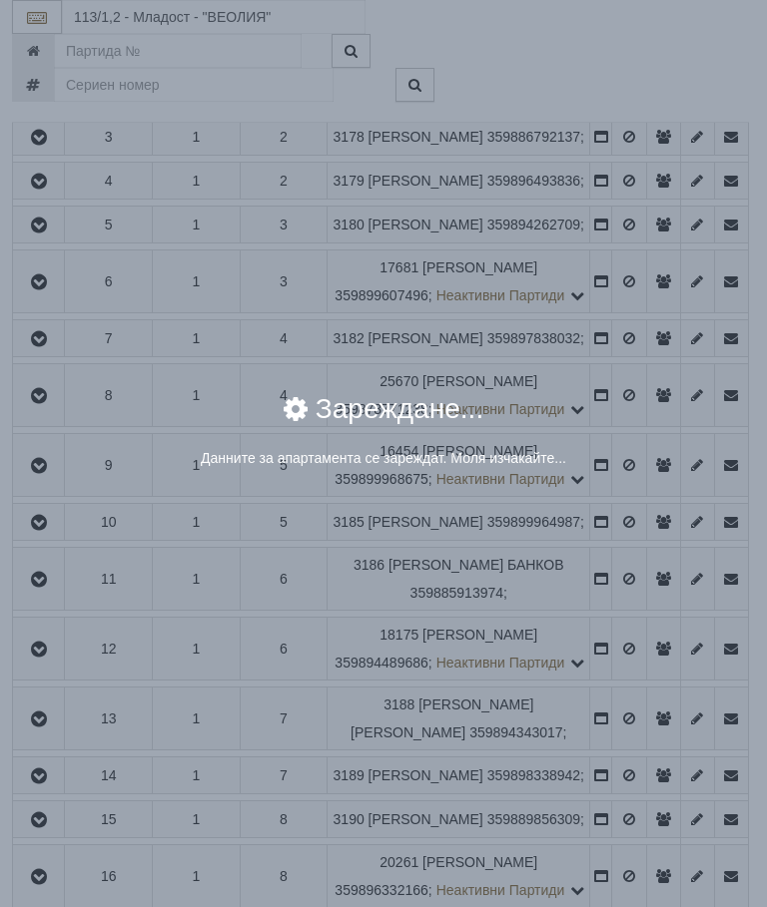
click at [627, 425] on div "Зареждане..." at bounding box center [383, 421] width 689 height 53
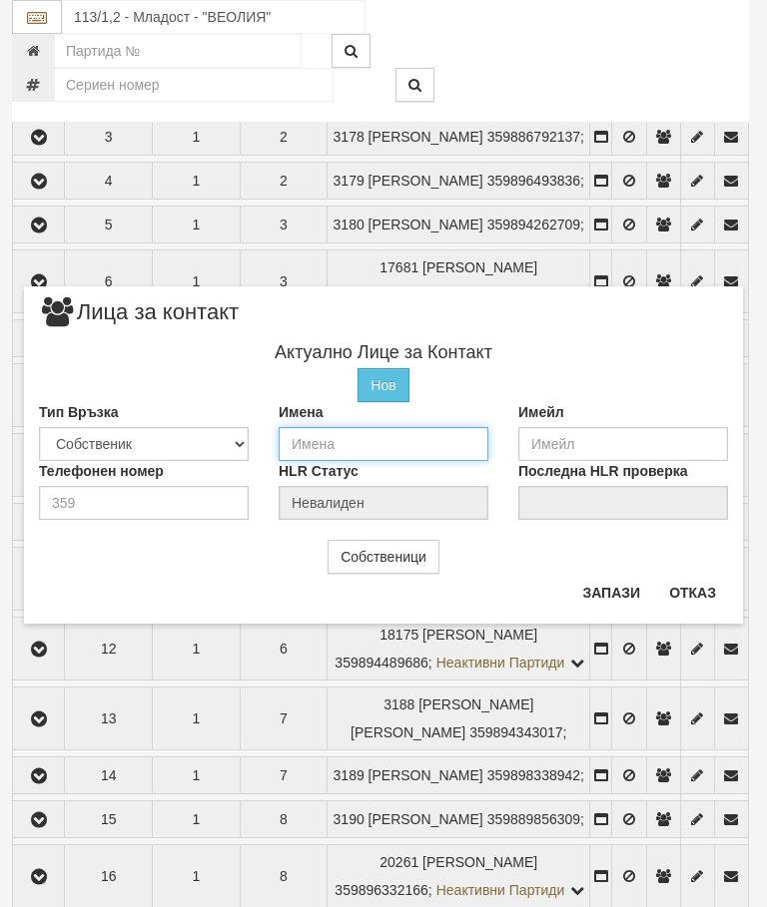
click at [337, 438] on input "text" at bounding box center [384, 444] width 210 height 34
type input "[PERSON_NAME]"
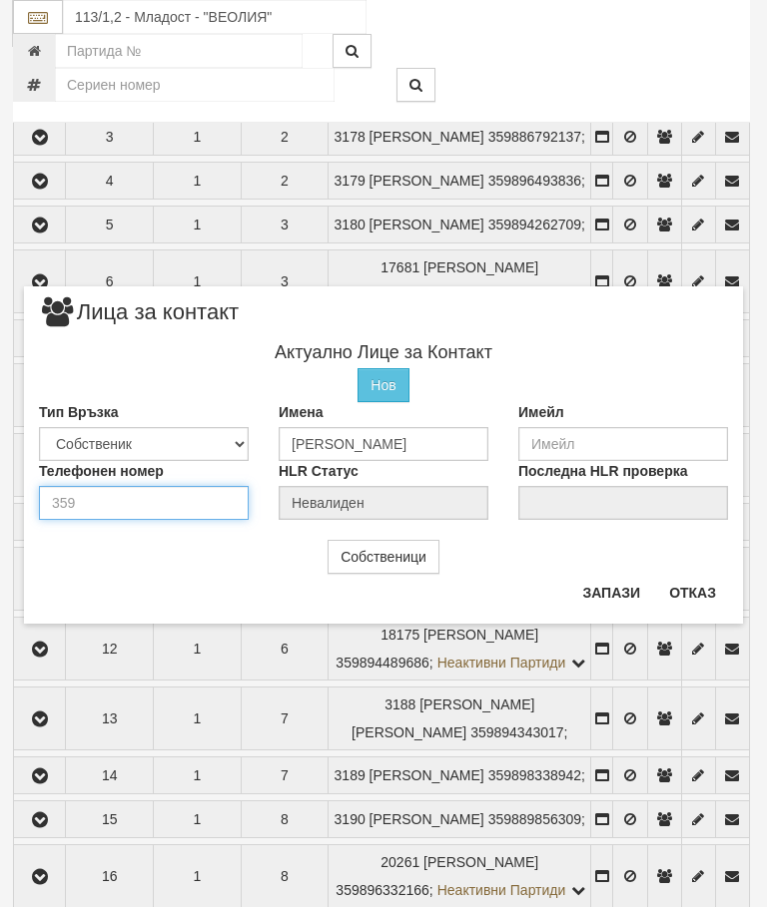
click at [79, 487] on input "number" at bounding box center [144, 503] width 210 height 34
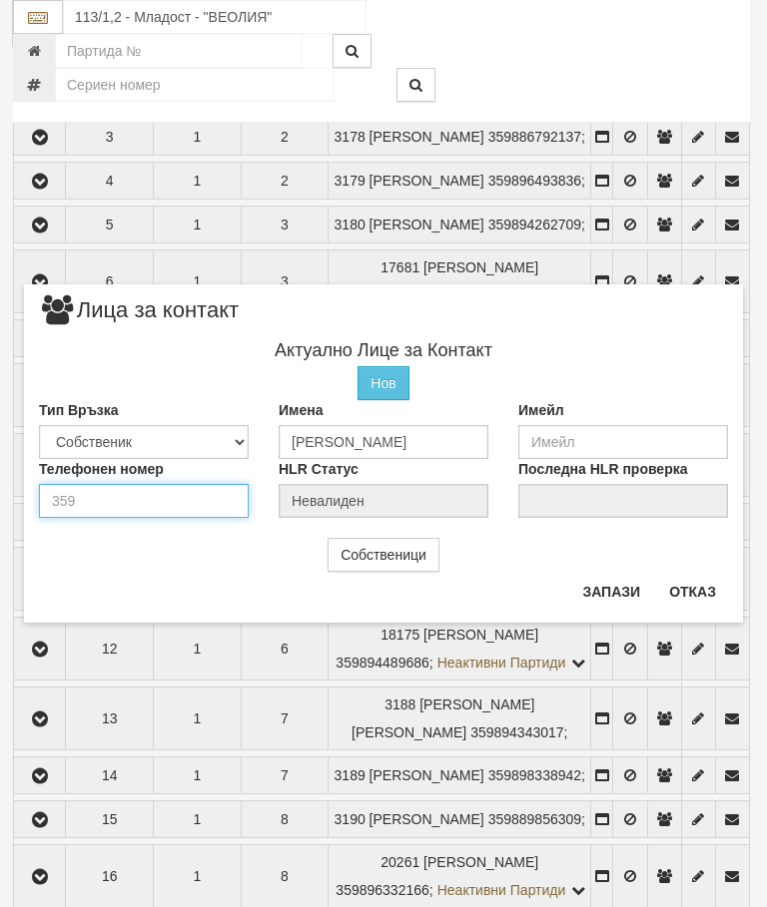
scroll to position [2631, 0]
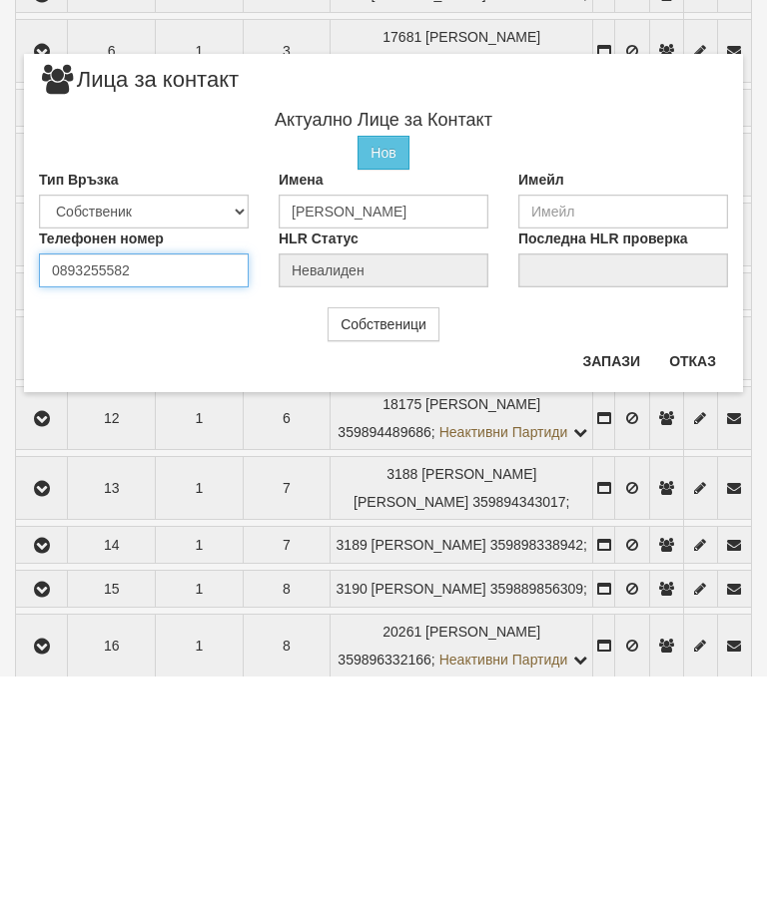
type input "0893255582"
click at [619, 576] on button "Запази" at bounding box center [611, 592] width 82 height 32
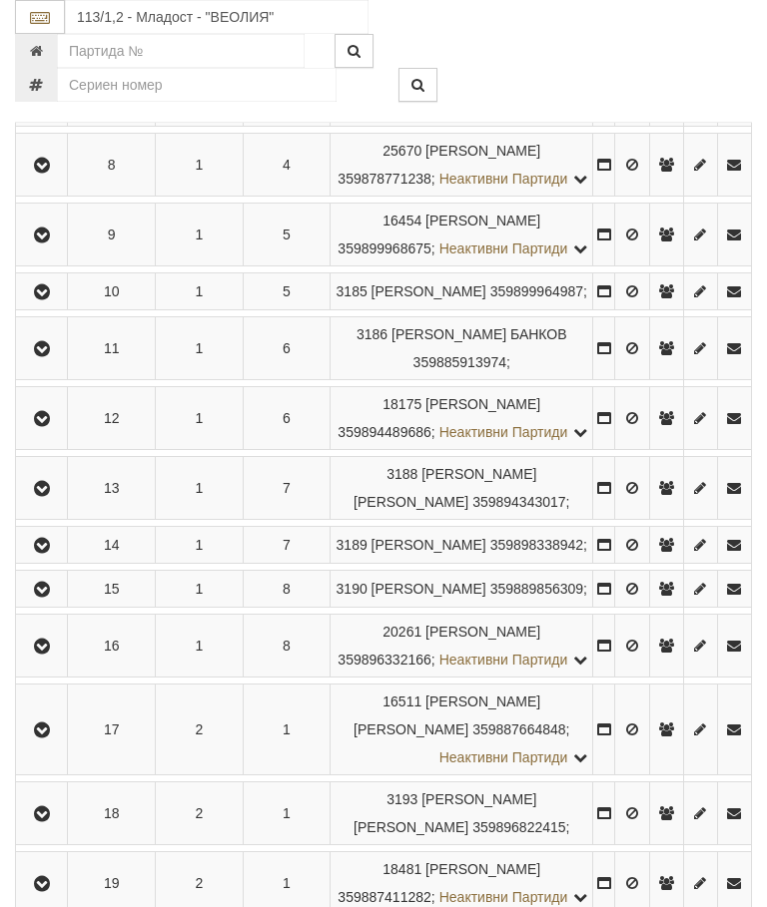
click at [31, 66] on button "button" at bounding box center [41, 51] width 45 height 30
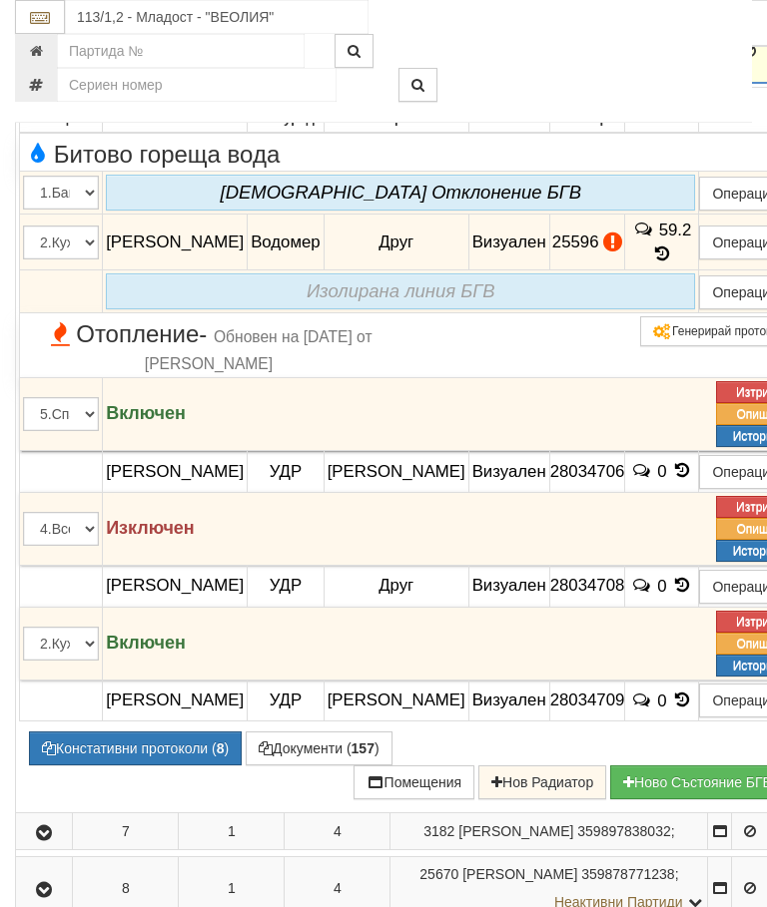
click at [0, 0] on button "Редакция / Протокол" at bounding box center [0, 0] width 0 height 0
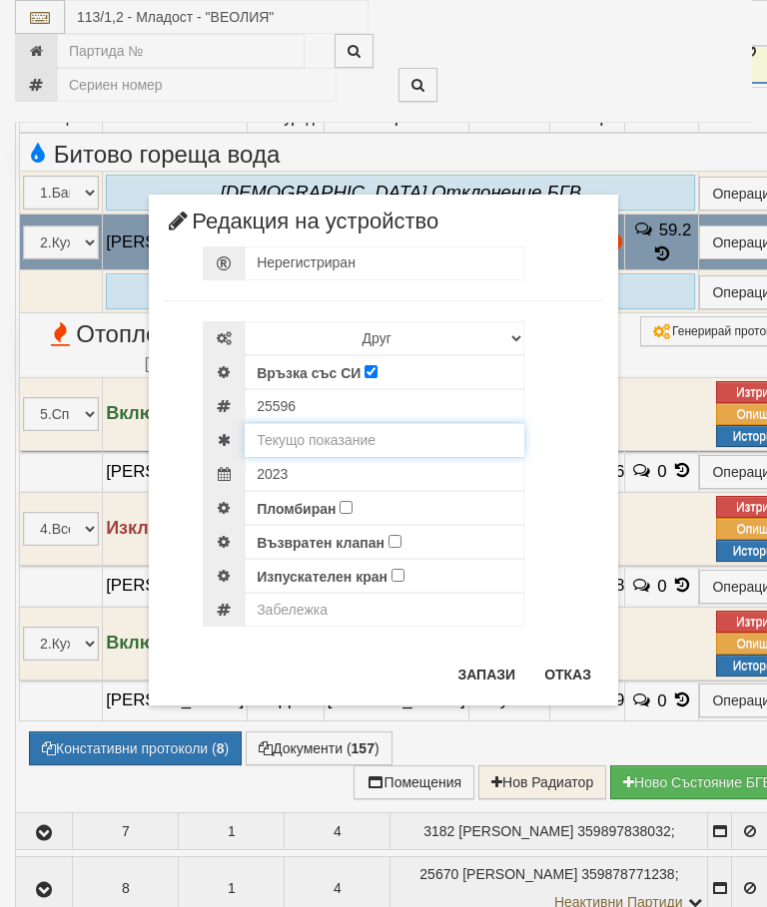
click at [351, 443] on input "text" at bounding box center [385, 440] width 280 height 34
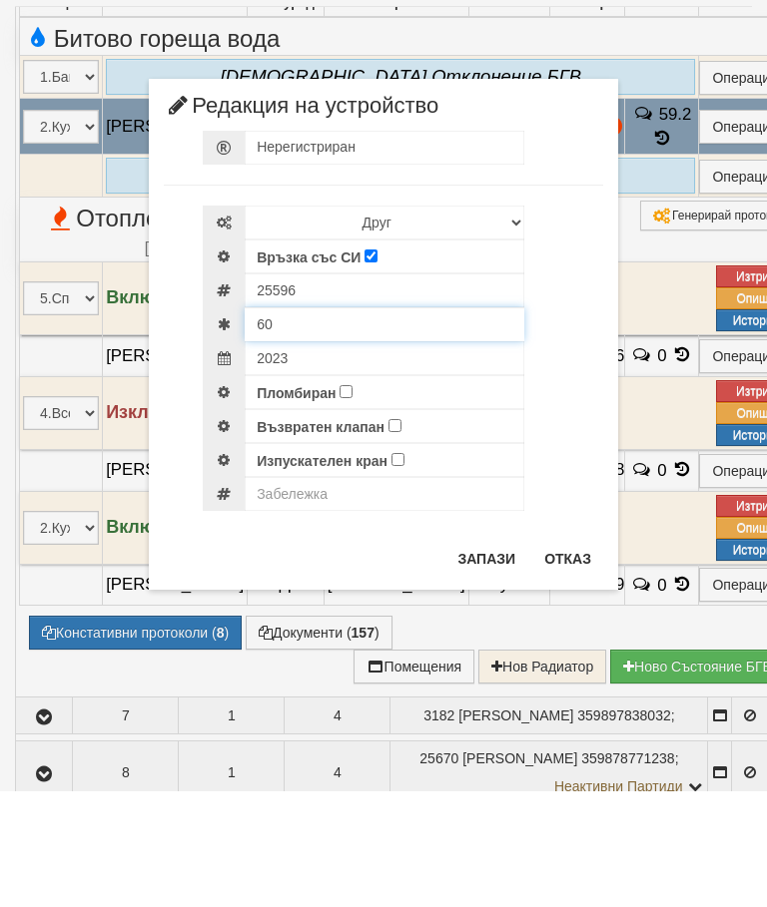
type input "60"
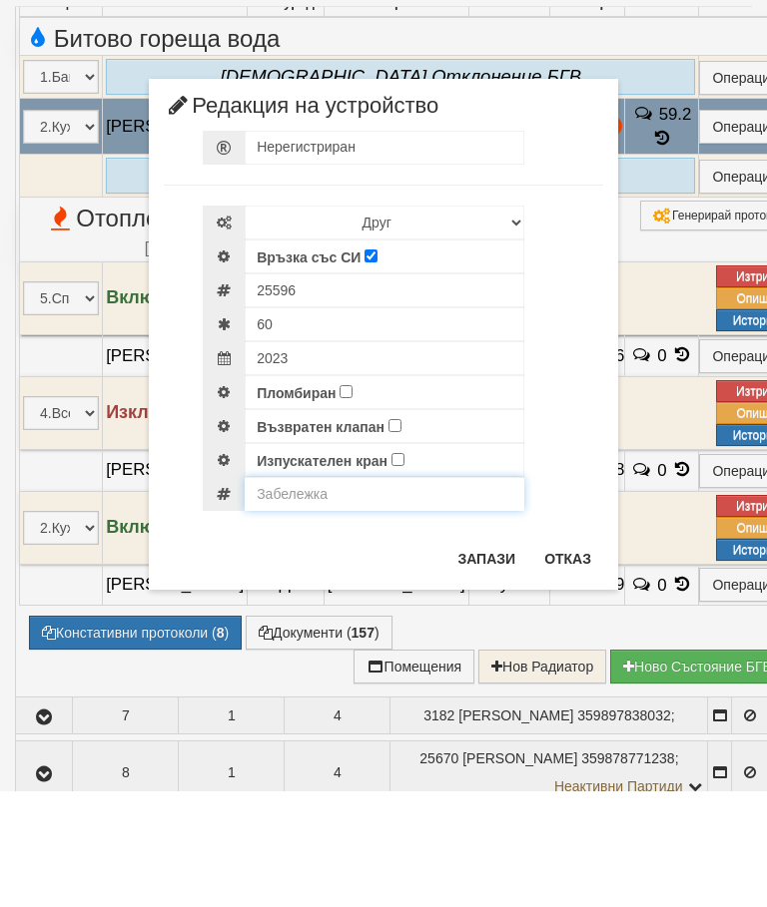
click at [302, 593] on input "text" at bounding box center [385, 610] width 280 height 34
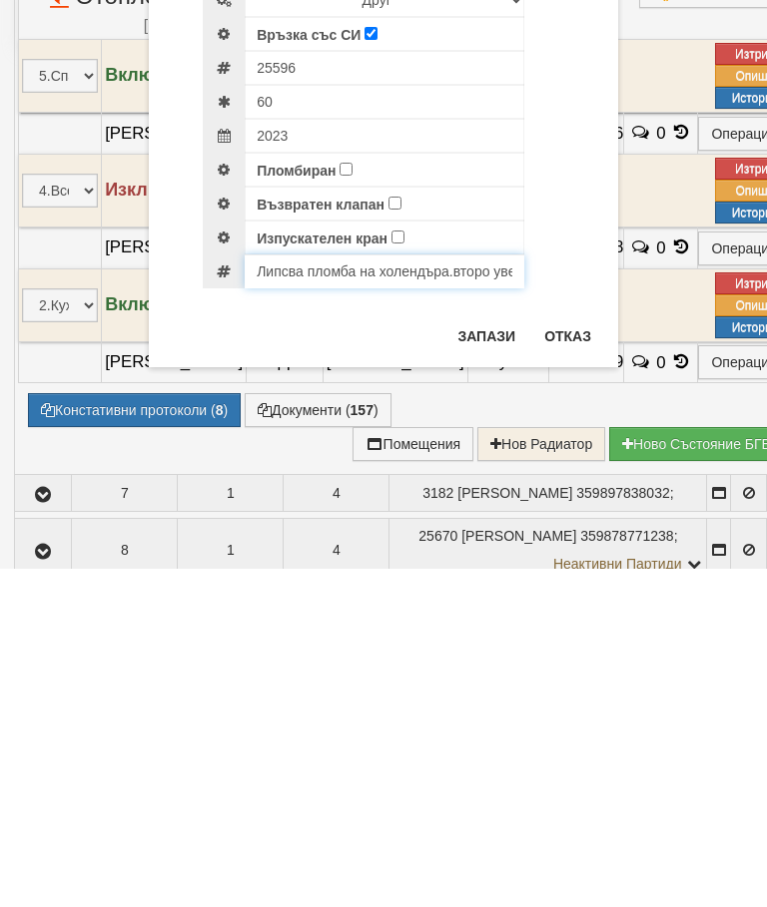
type input "Липсва пломба на холендъра.второ уведомление"
click at [486, 659] on button "Запази" at bounding box center [486, 675] width 82 height 32
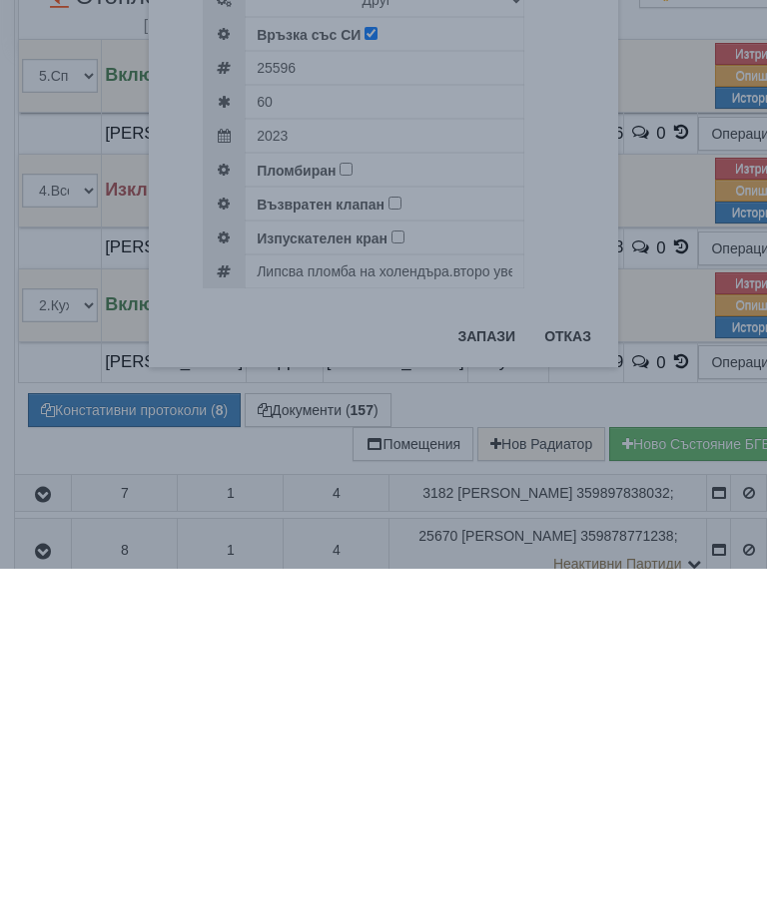
scroll to position [3200, 2]
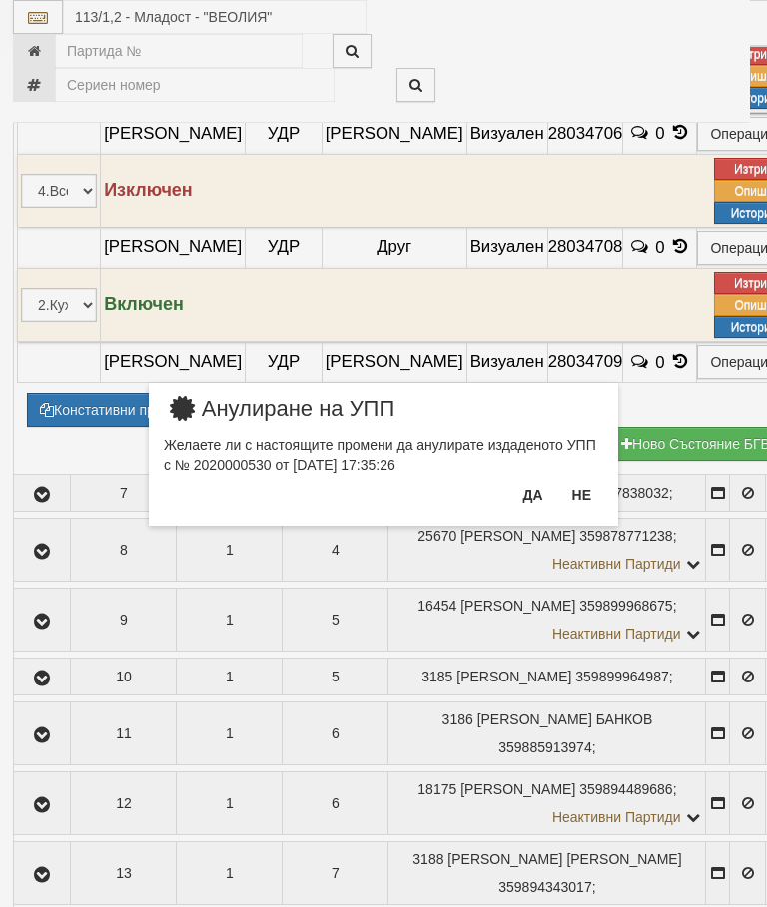
click at [586, 494] on button "Не" at bounding box center [581, 495] width 43 height 32
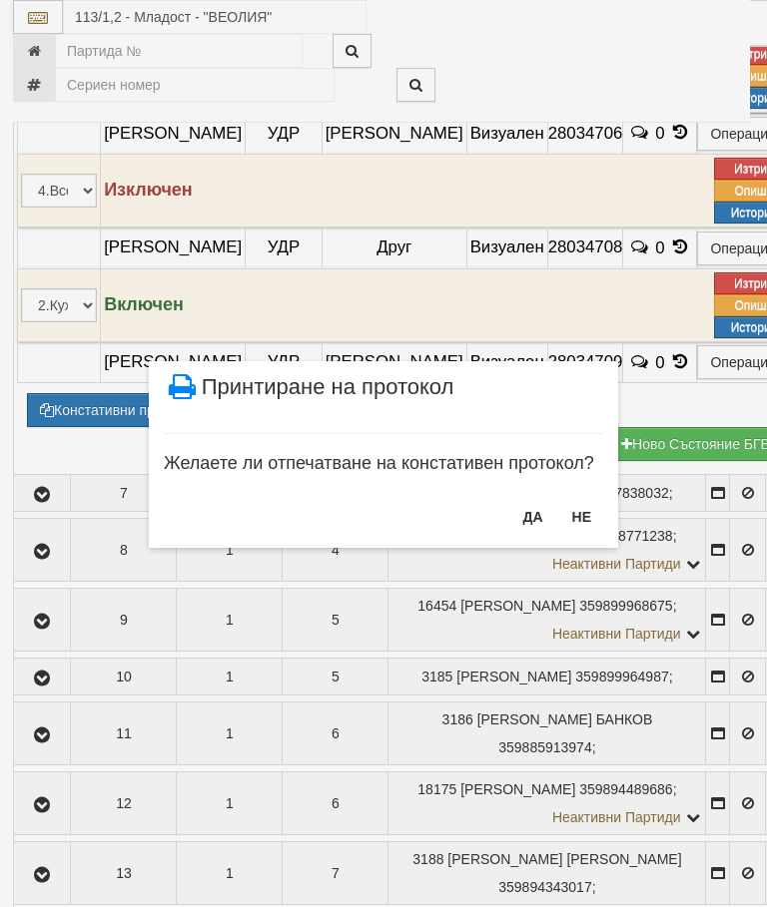
click at [580, 517] on button "НЕ" at bounding box center [581, 517] width 43 height 32
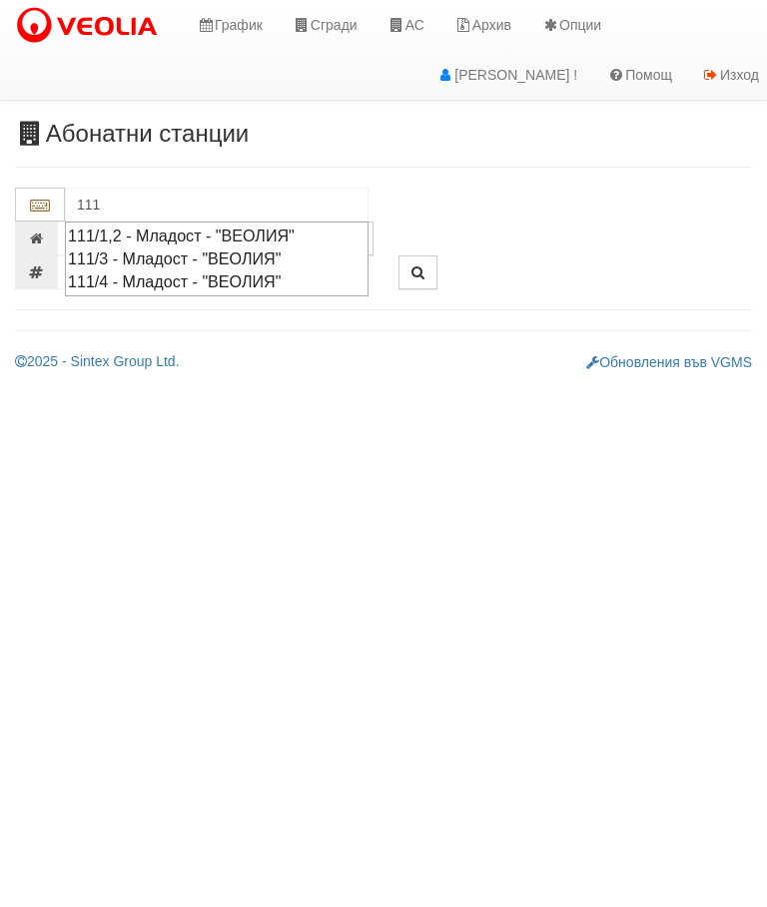
click at [126, 284] on div "111/4 - Младост - "ВЕОЛИЯ"" at bounding box center [216, 282] width 297 height 23
type input "111/4 - Младост - "ВЕОЛИЯ""
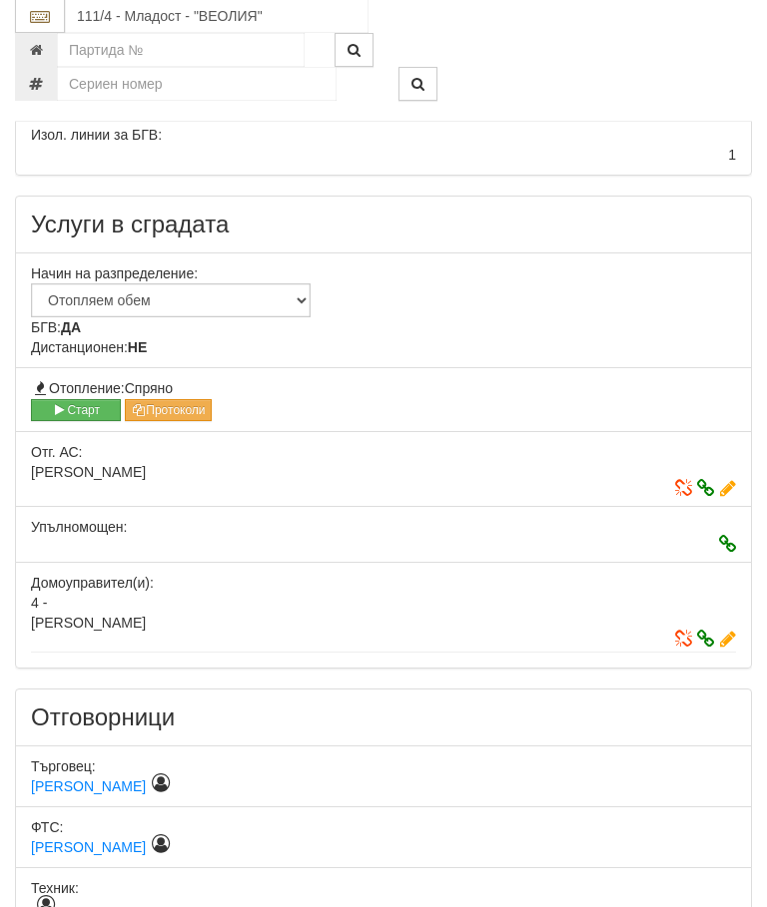
scroll to position [830, 0]
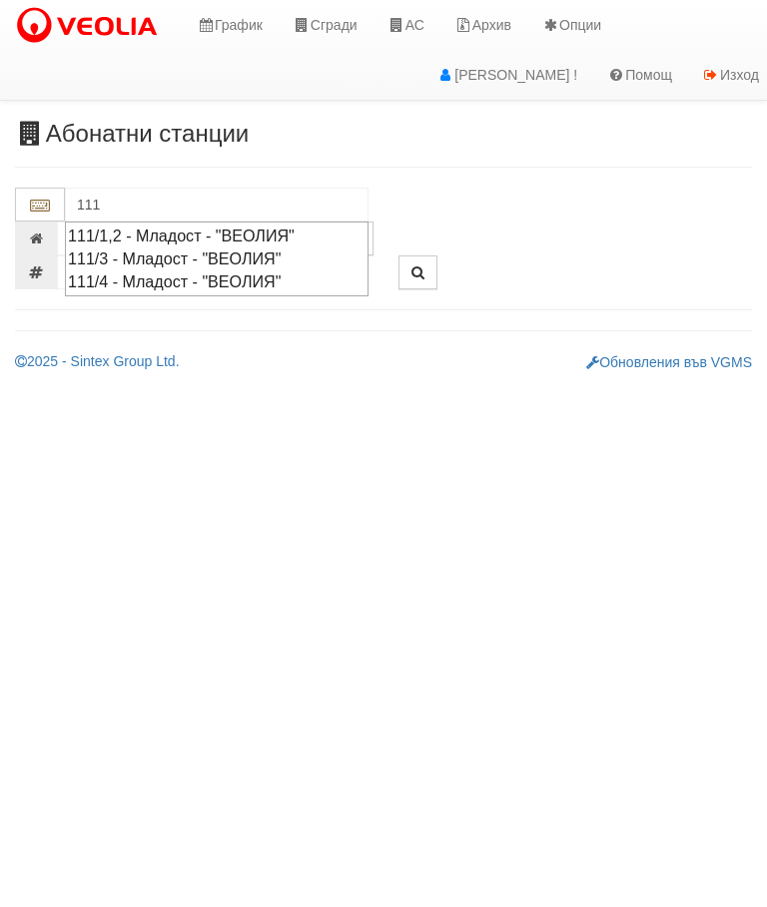
click at [154, 281] on div "111/4 - Младост - "ВЕОЛИЯ"" at bounding box center [216, 282] width 297 height 23
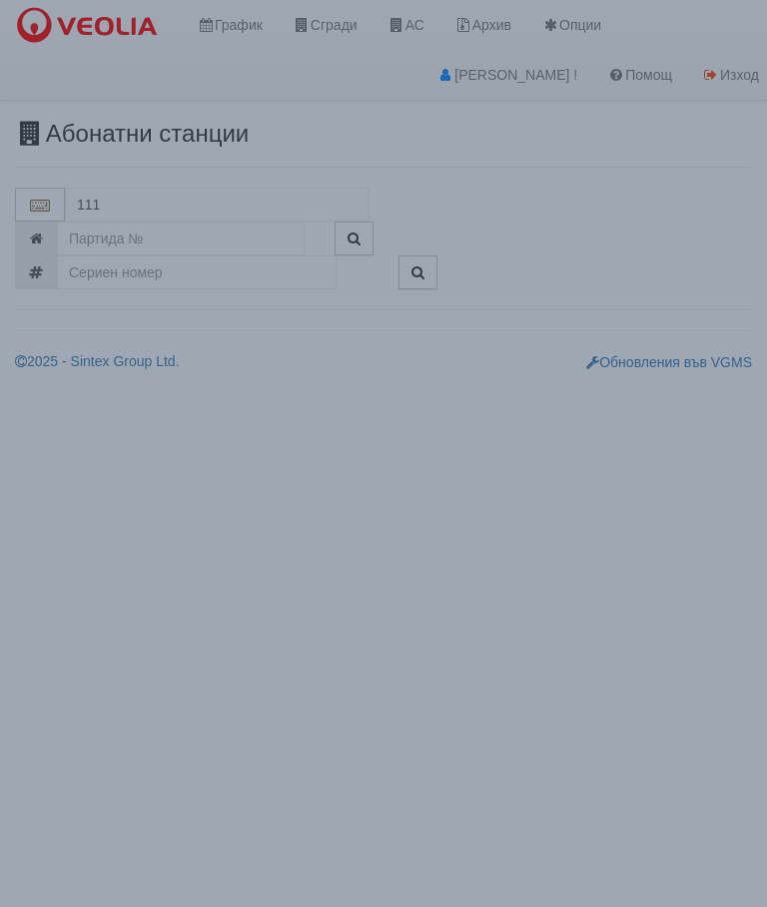
type input "111/4 - Младост - "ВЕОЛИЯ""
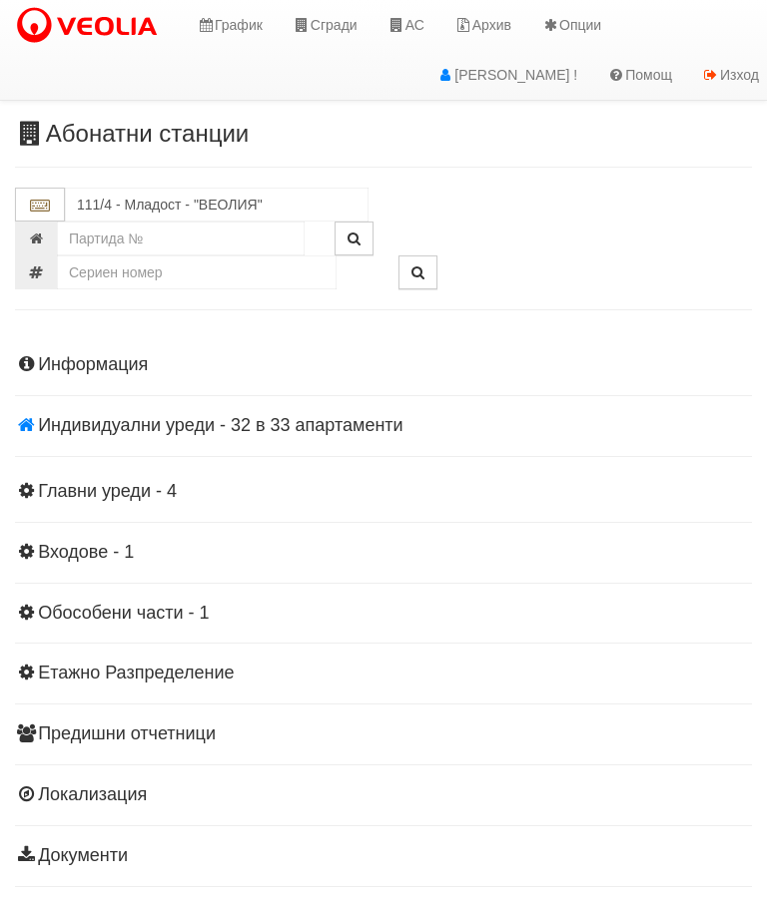
scroll to position [6, 0]
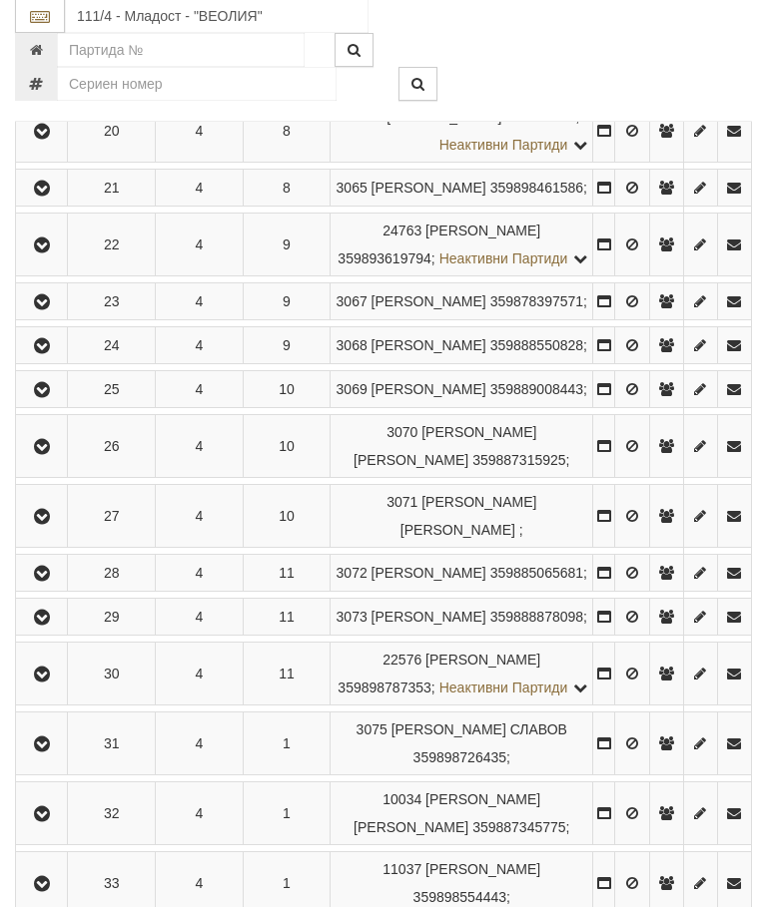
scroll to position [1673, 0]
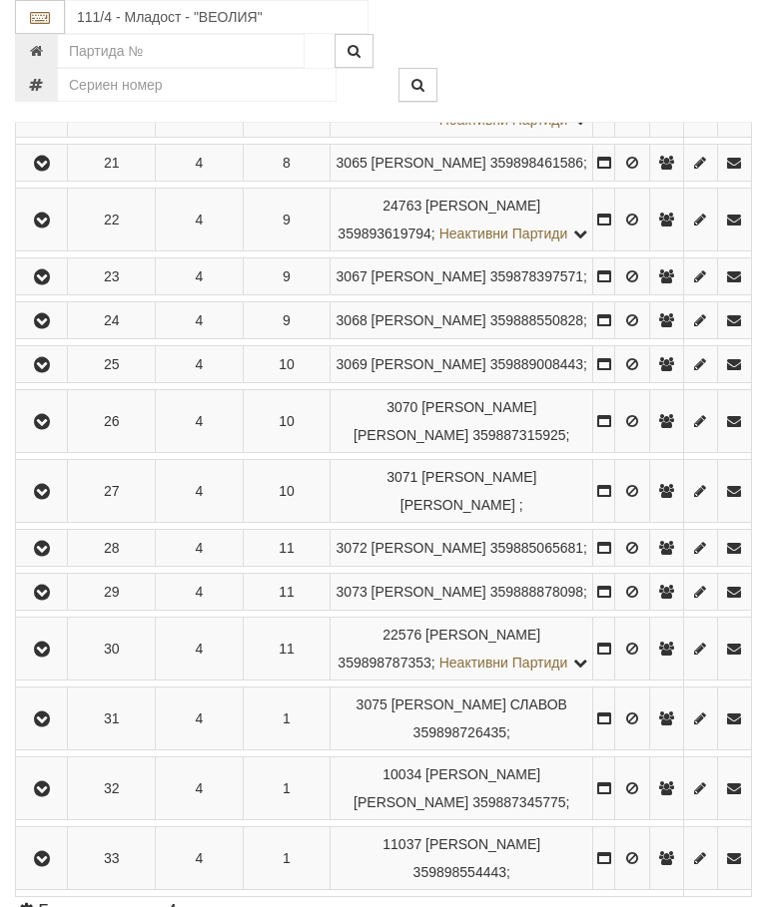
click at [46, 171] on icon "button" at bounding box center [42, 164] width 24 height 14
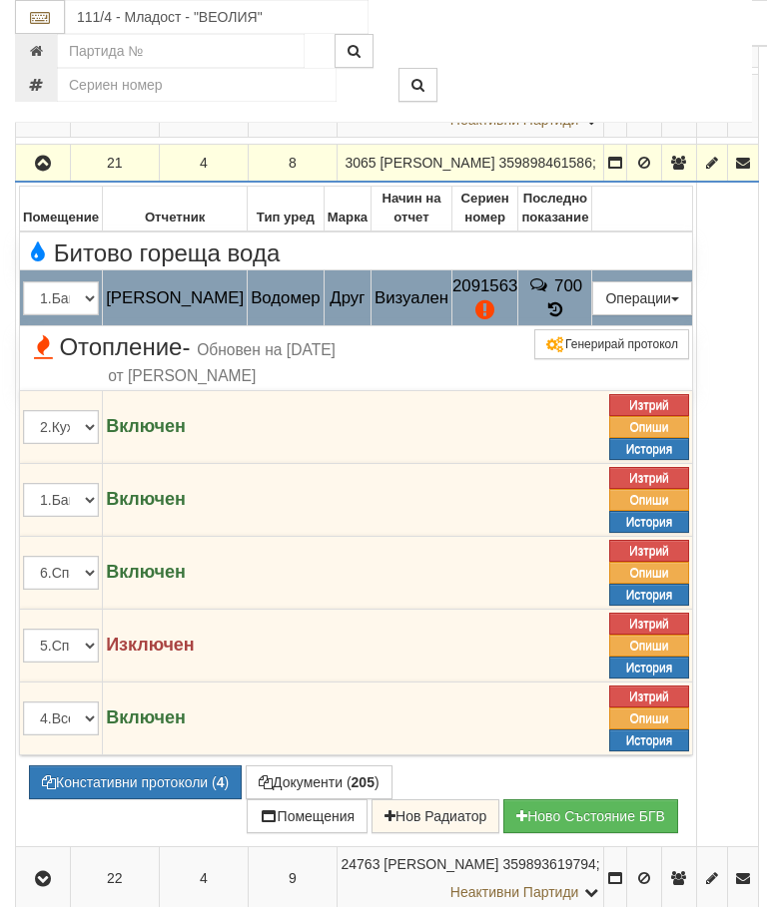
click at [0, 0] on button "Редакция / Протокол" at bounding box center [0, 0] width 0 height 0
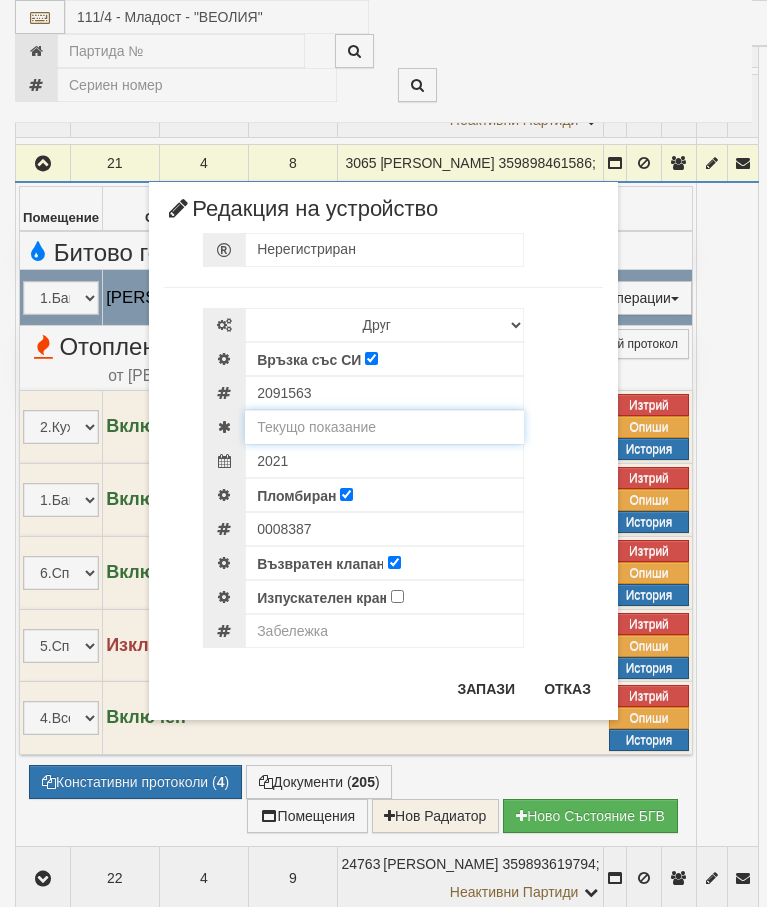
click at [349, 425] on input "text" at bounding box center [385, 427] width 280 height 34
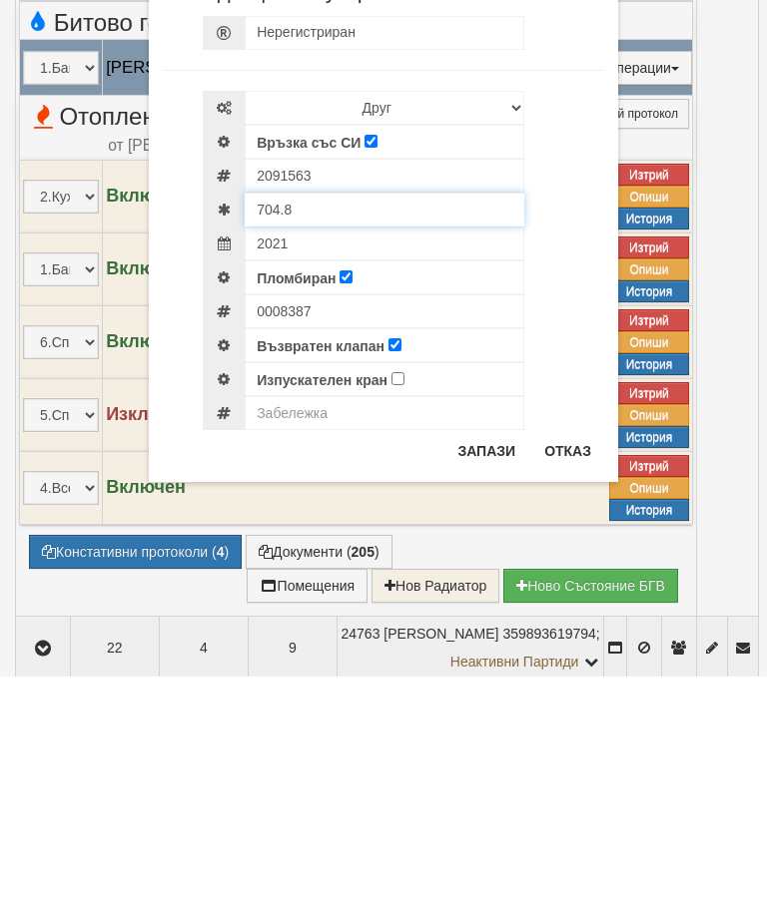
type input "704.8"
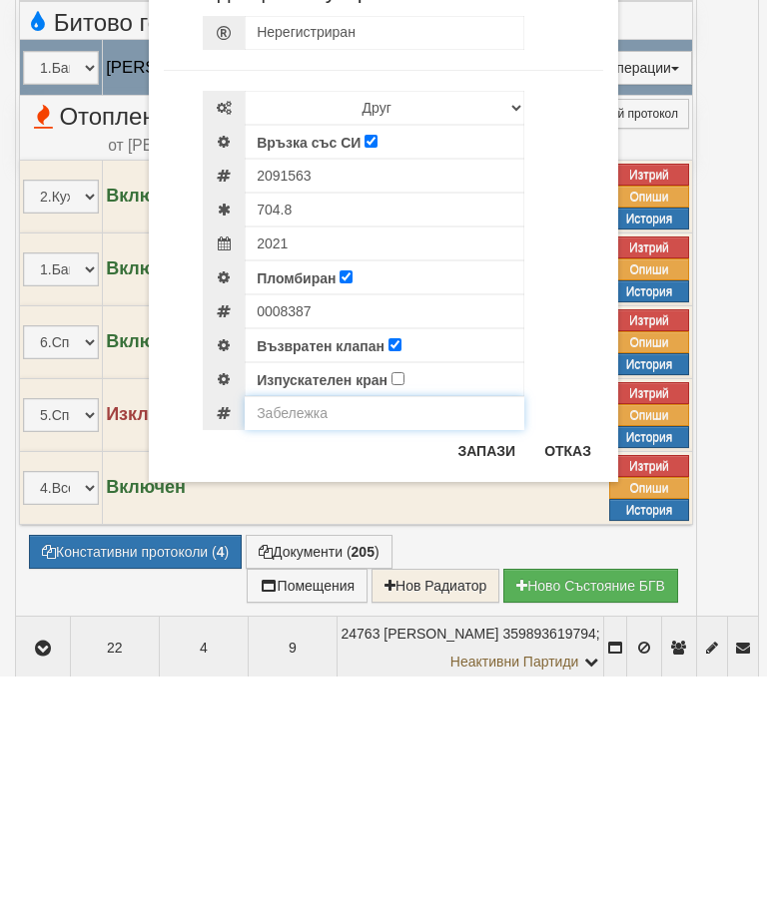
click at [295, 627] on input "text" at bounding box center [385, 644] width 280 height 34
type input "Вт"
click at [581, 666] on button "Отказ" at bounding box center [567, 682] width 71 height 32
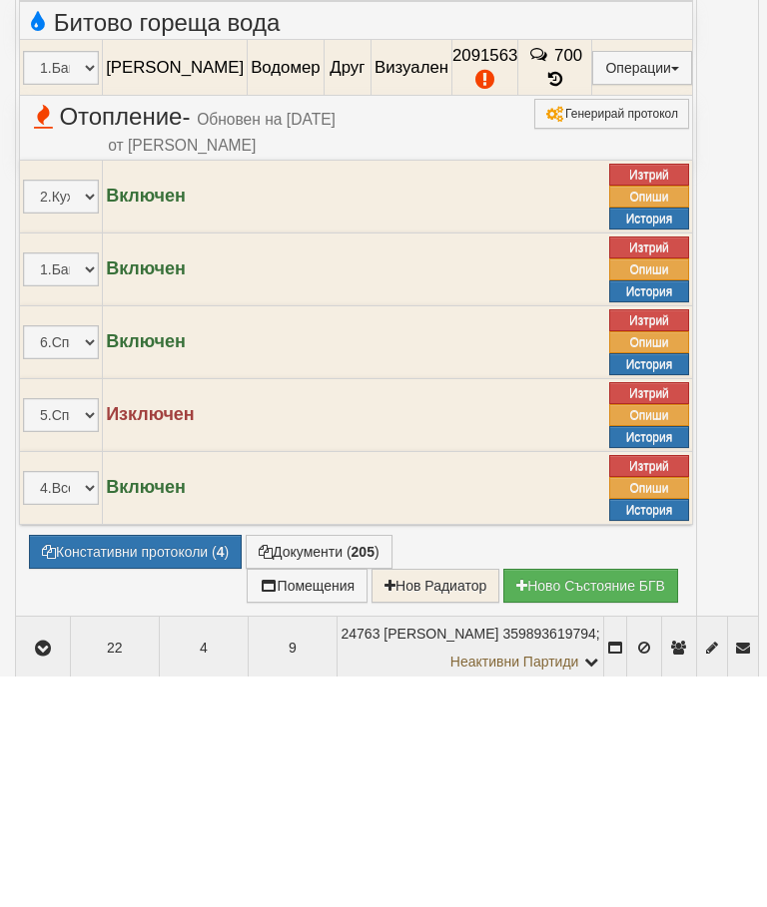
scroll to position [1904, 0]
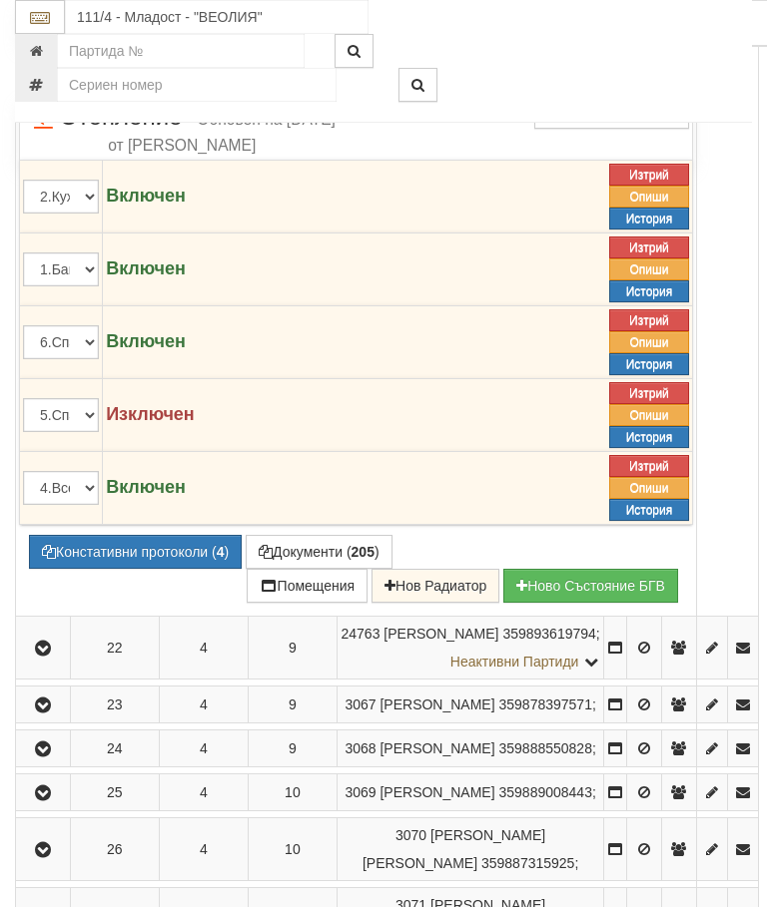
click at [0, 0] on button "Редакция / Протокол" at bounding box center [0, 0] width 0 height 0
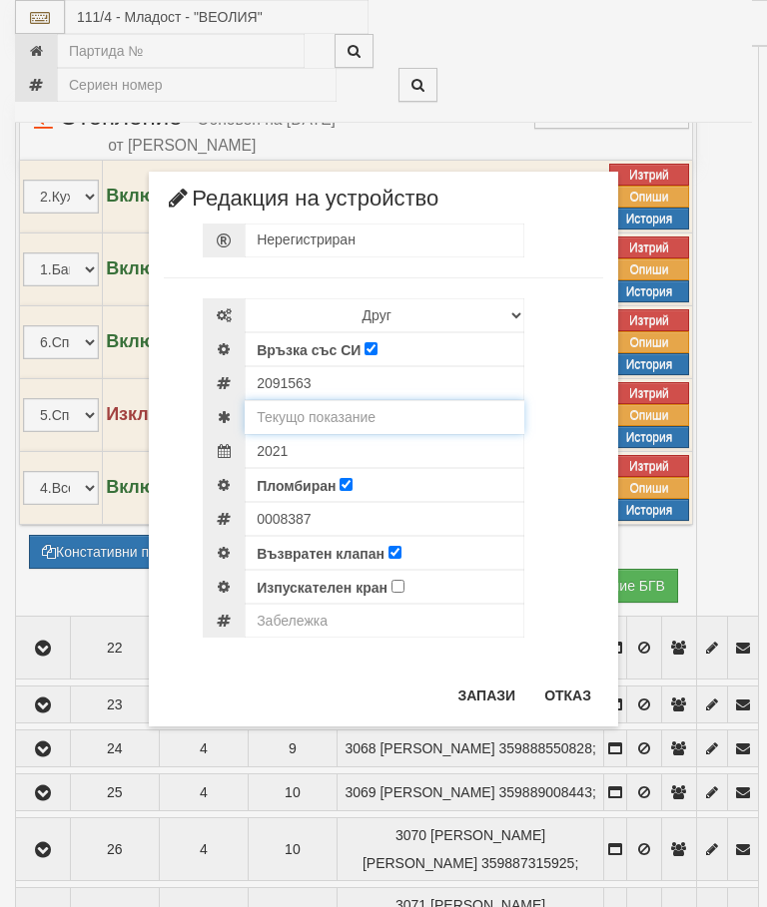
click at [342, 415] on input "text" at bounding box center [385, 417] width 280 height 34
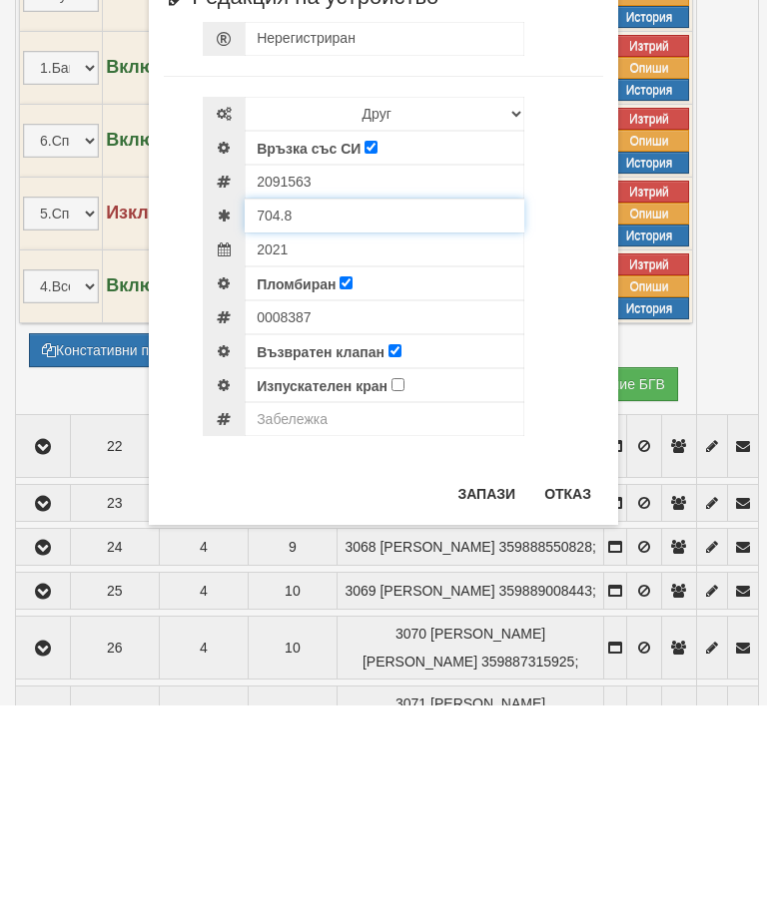
type input "704.8"
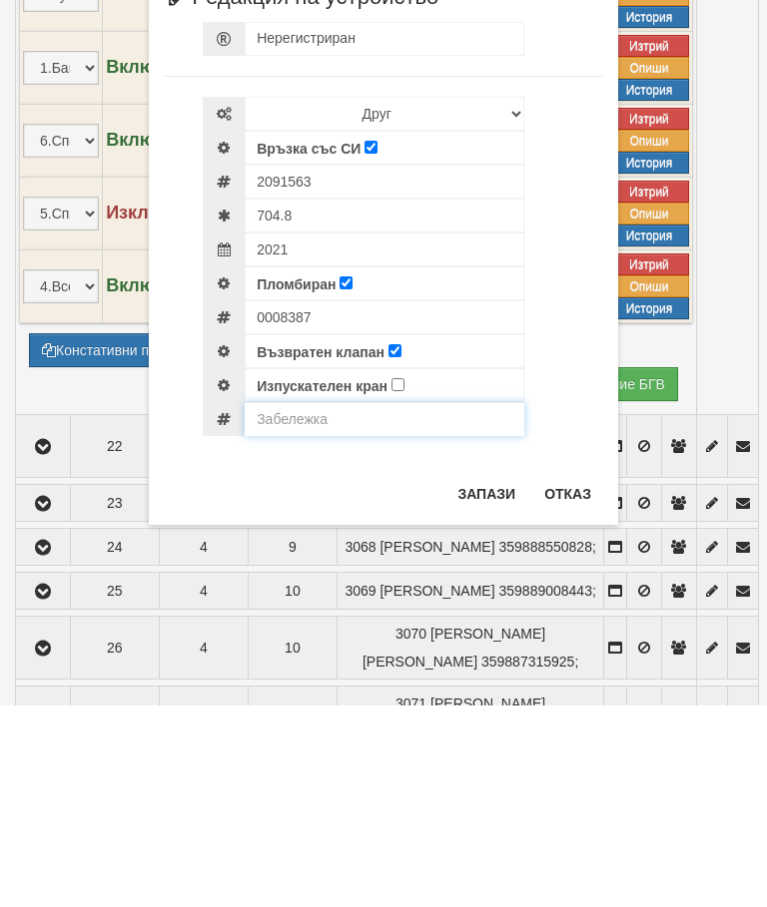
click at [286, 604] on input "text" at bounding box center [385, 621] width 280 height 34
type input "Второ уведомление . Заявка за смяна на водомера"
click at [484, 680] on button "Запази" at bounding box center [486, 696] width 82 height 32
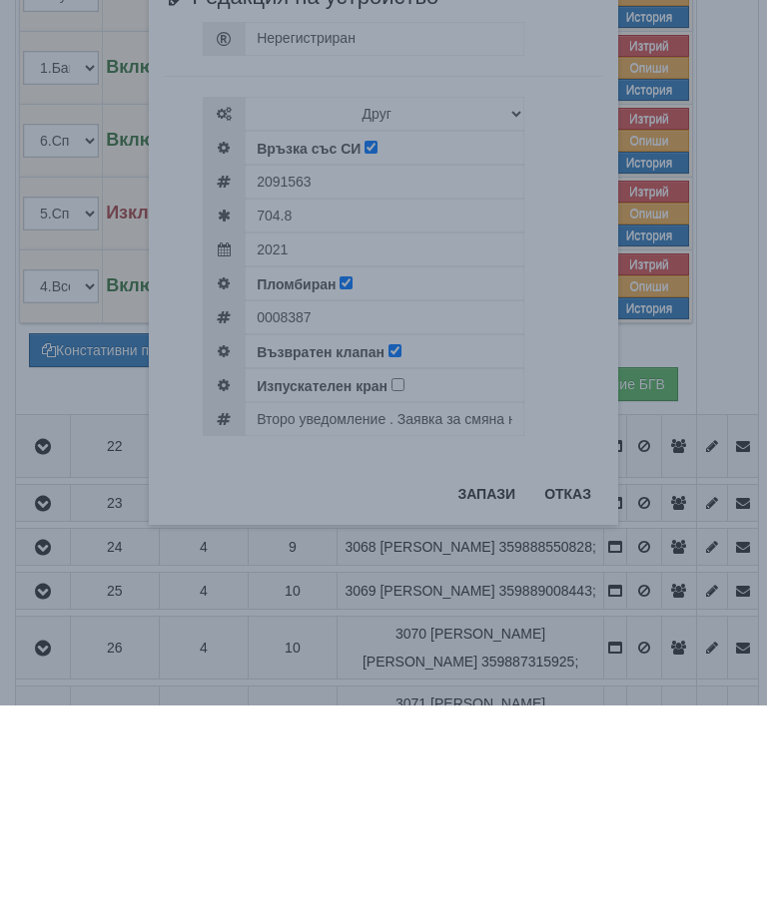
scroll to position [2105, 0]
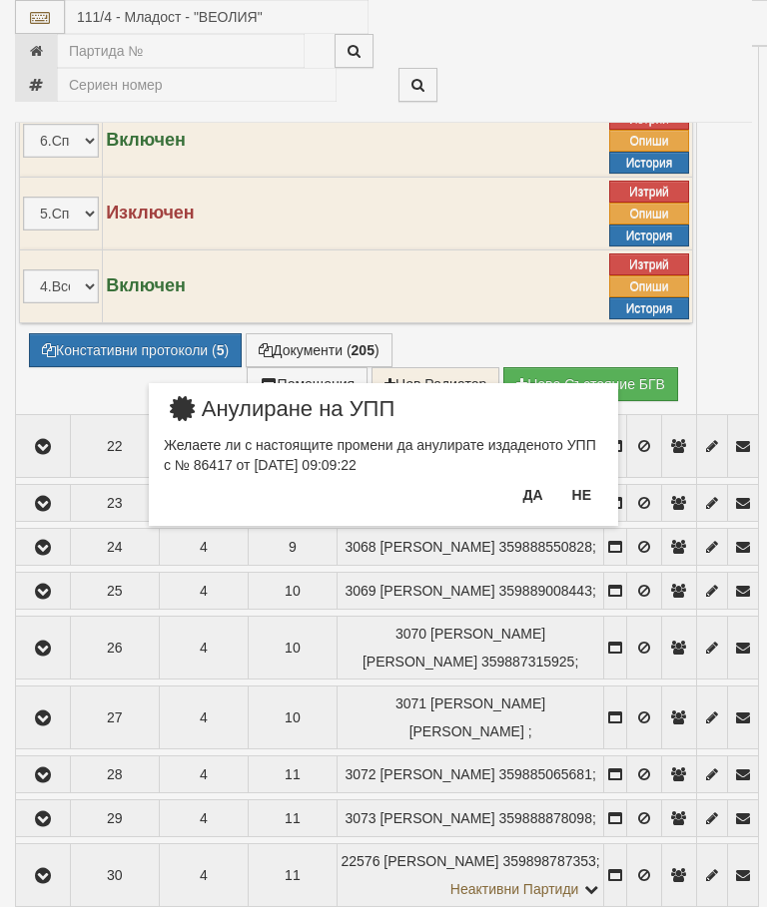
click at [592, 486] on button "Не" at bounding box center [581, 495] width 43 height 32
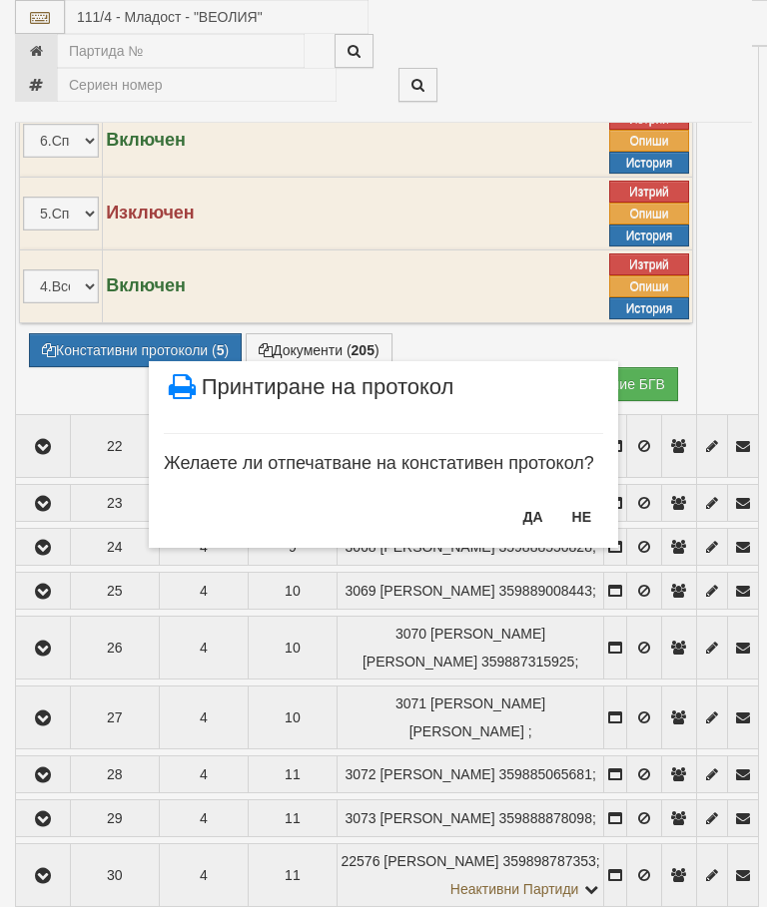
click at [582, 506] on button "НЕ" at bounding box center [581, 517] width 43 height 32
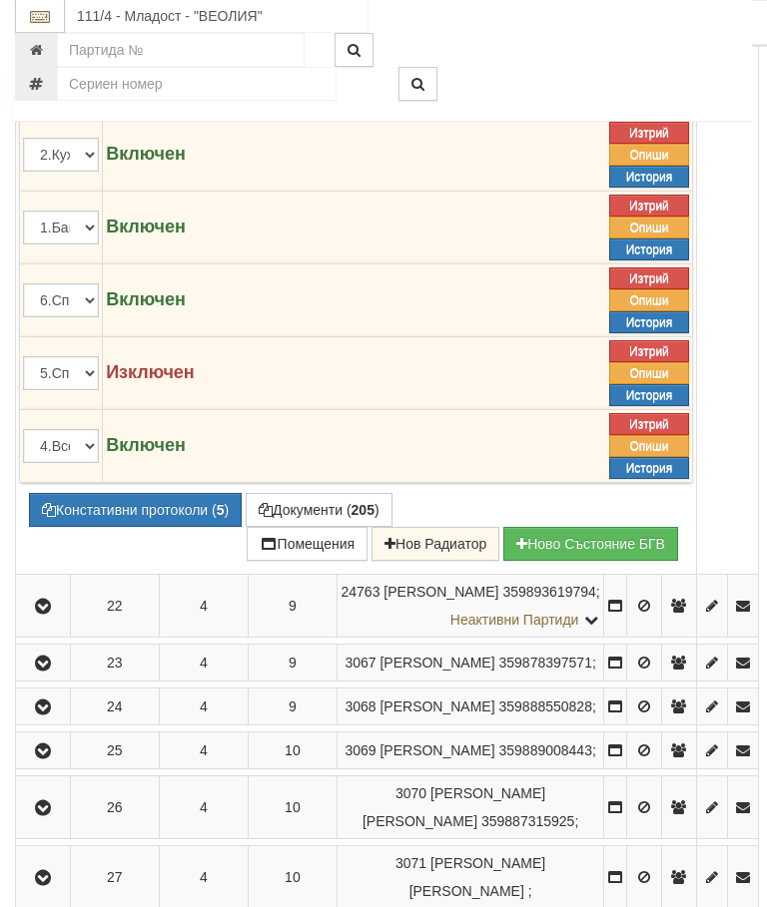
scroll to position [1947, 0]
